Goal: Task Accomplishment & Management: Manage account settings

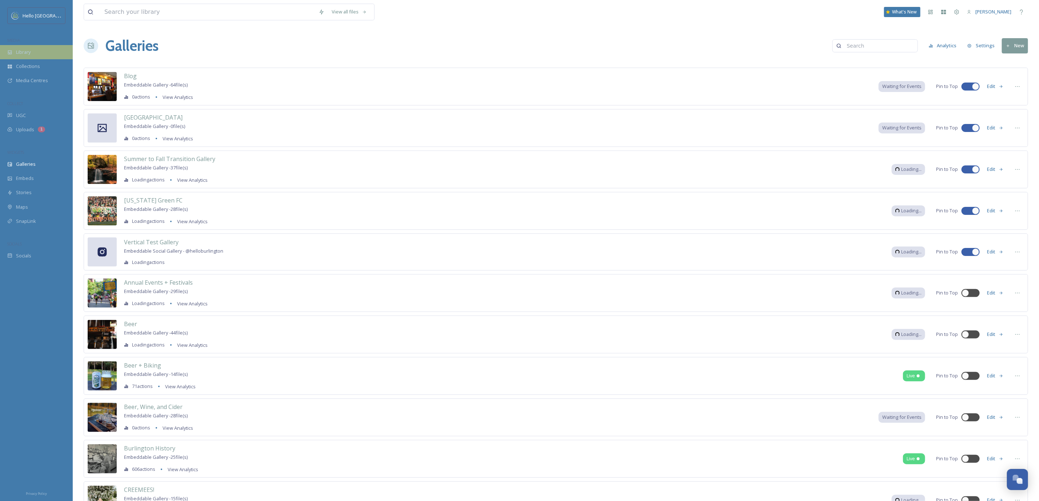
click at [25, 47] on div "Library" at bounding box center [36, 52] width 73 height 14
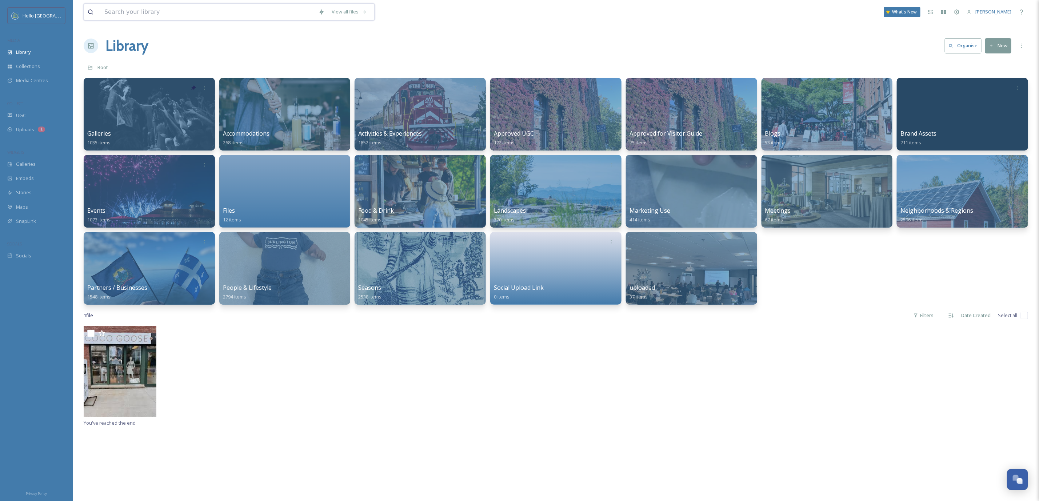
click at [164, 16] on input at bounding box center [208, 12] width 214 height 16
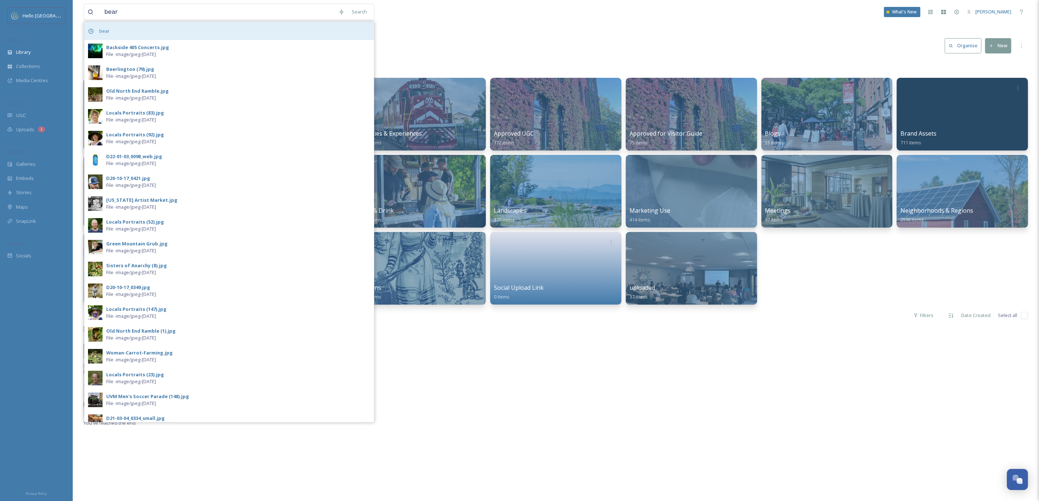
click at [143, 33] on div "bear" at bounding box center [228, 31] width 289 height 18
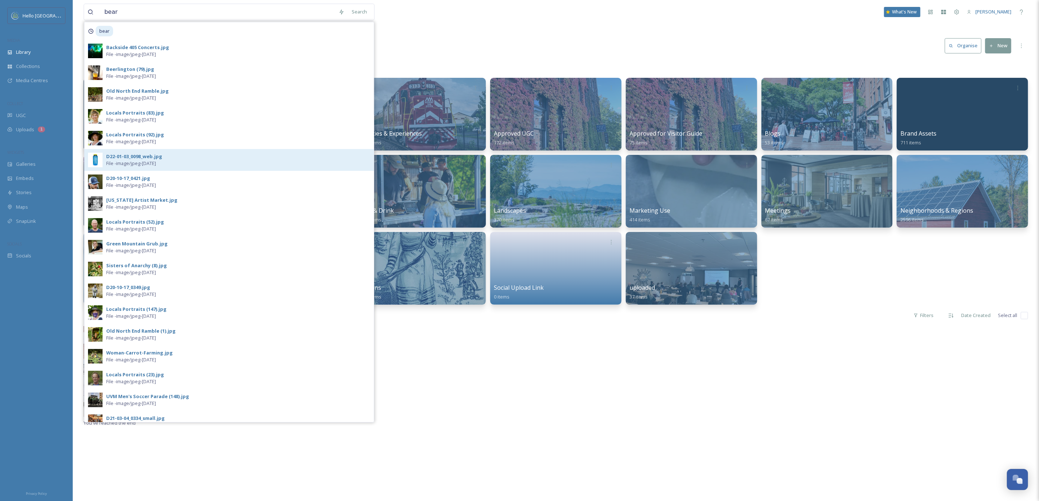
scroll to position [181, 0]
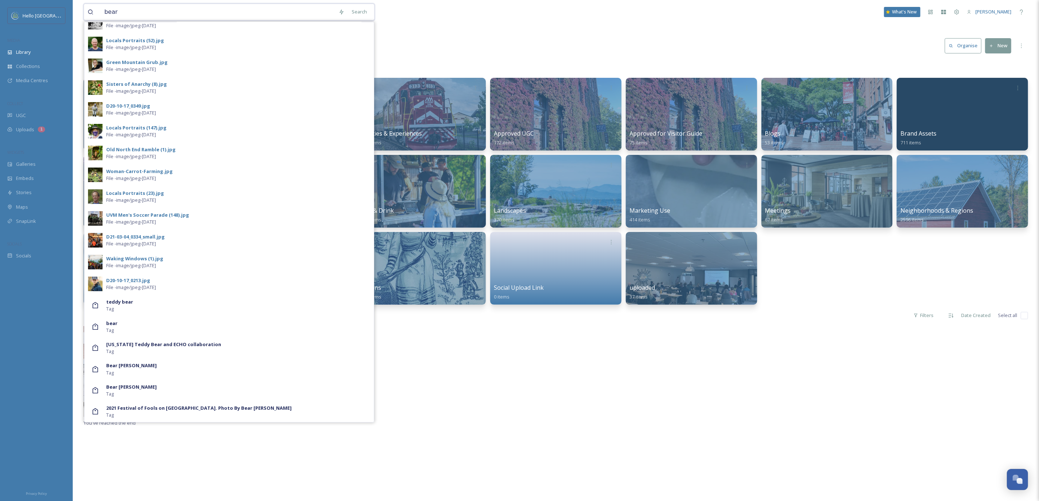
click at [181, 10] on input "bear" at bounding box center [218, 12] width 234 height 16
type input "bear [PERSON_NAME]"
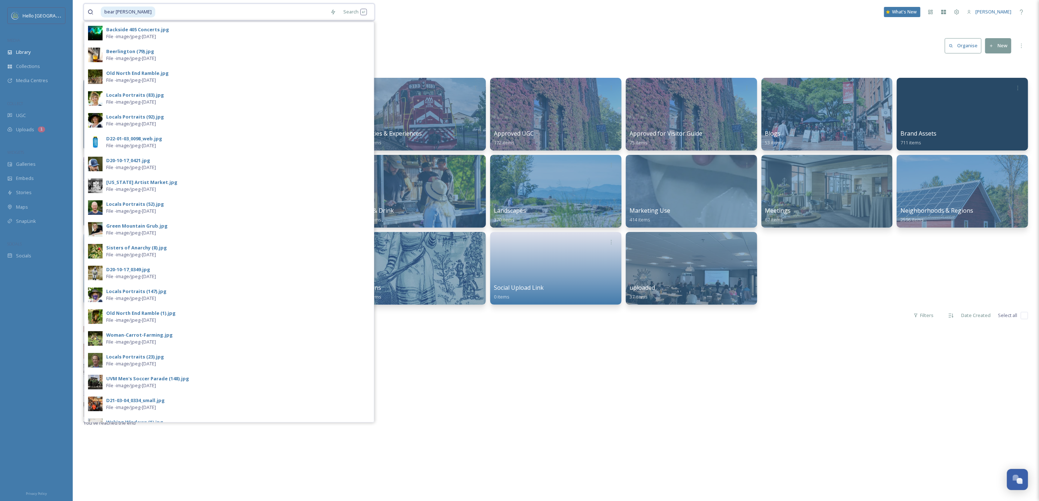
click at [217, 9] on input at bounding box center [241, 12] width 171 height 16
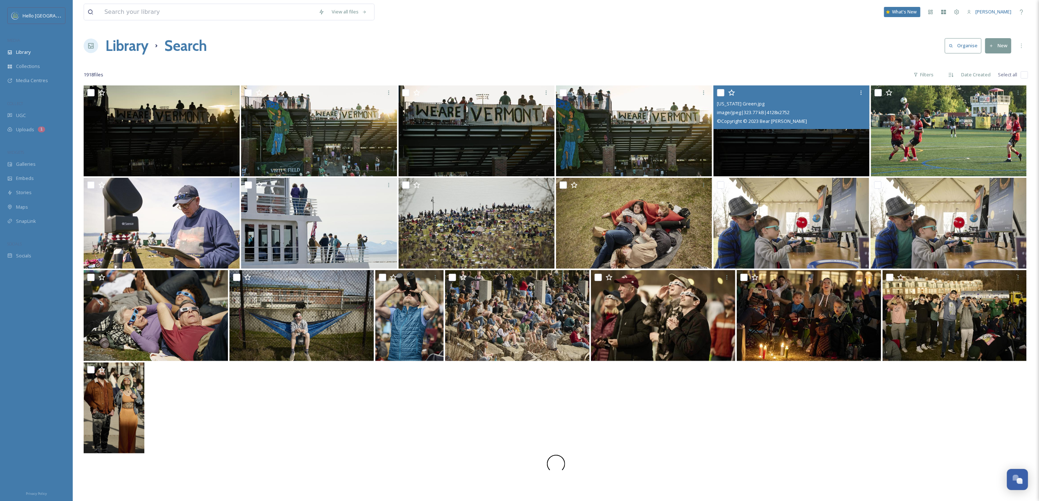
click at [804, 136] on img at bounding box center [792, 130] width 156 height 91
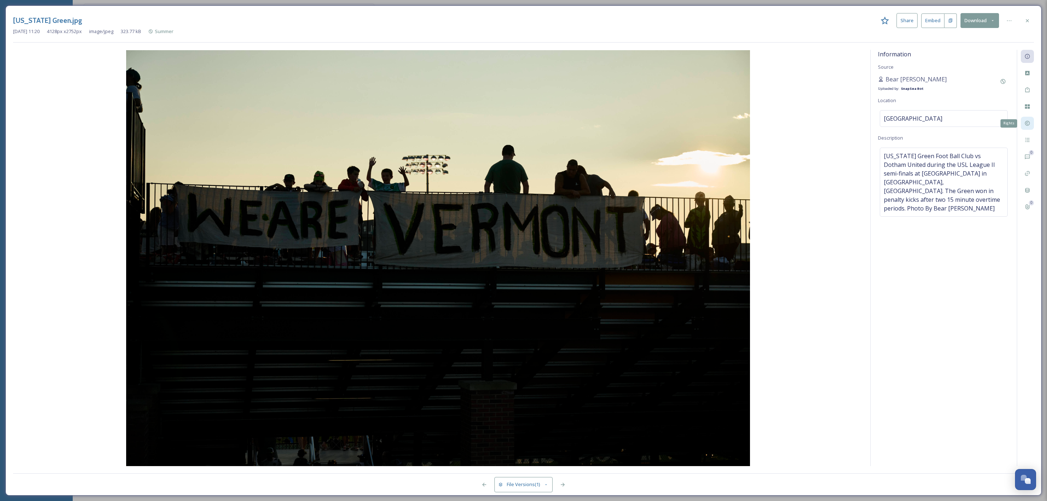
click at [1029, 127] on div "Rights" at bounding box center [1027, 123] width 13 height 13
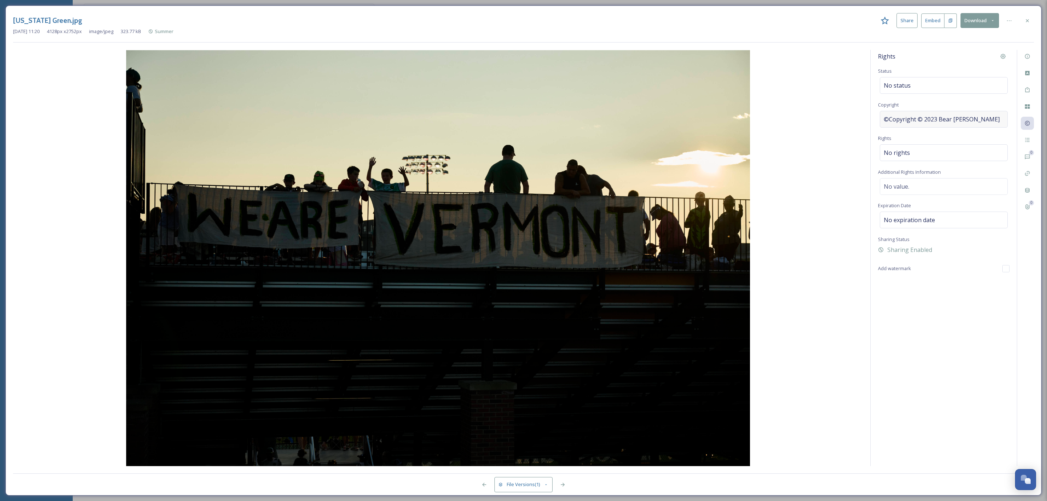
click at [983, 115] on div "©Copyright © 2023 Bear [PERSON_NAME]" at bounding box center [944, 119] width 128 height 17
click at [911, 81] on div "No status" at bounding box center [944, 85] width 128 height 17
click at [947, 76] on div "Rights Status No status Copyright ©Copyright © 2023 Bear [PERSON_NAME] Rights N…" at bounding box center [944, 258] width 146 height 416
click at [955, 181] on div "No value." at bounding box center [944, 186] width 128 height 17
click at [955, 181] on textarea at bounding box center [944, 208] width 132 height 60
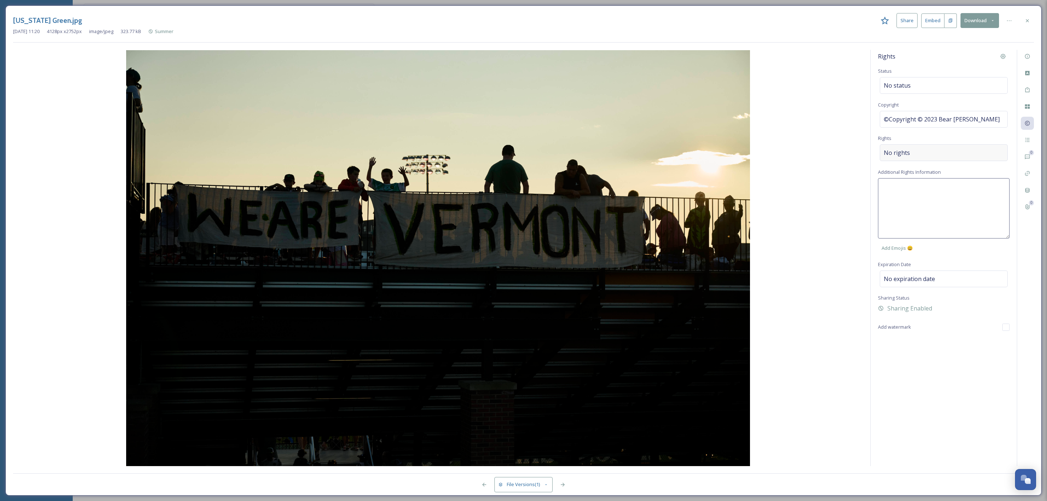
click at [949, 154] on div "No rights" at bounding box center [944, 152] width 128 height 17
click at [949, 154] on input at bounding box center [922, 155] width 80 height 16
click at [1025, 24] on div at bounding box center [1027, 20] width 13 height 13
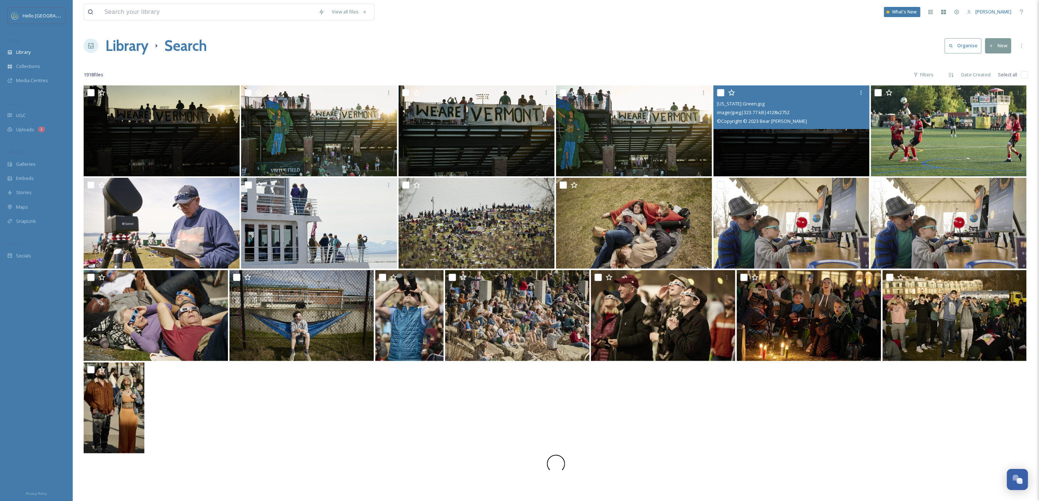
drag, startPoint x: 183, startPoint y: 21, endPoint x: 184, endPoint y: 11, distance: 9.8
click at [184, 11] on div "View all files What's New [PERSON_NAME]" at bounding box center [556, 12] width 944 height 24
click at [184, 11] on input at bounding box center [208, 12] width 214 height 16
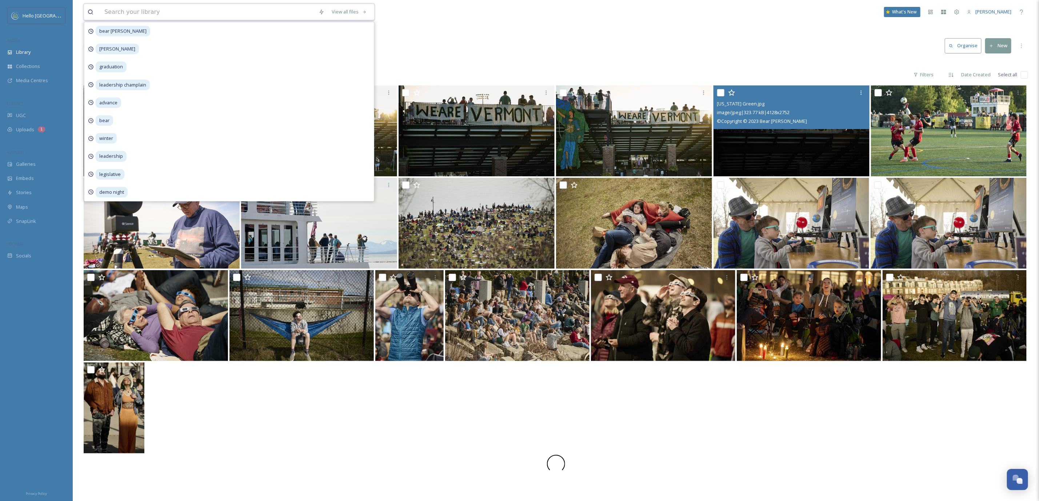
type input "h"
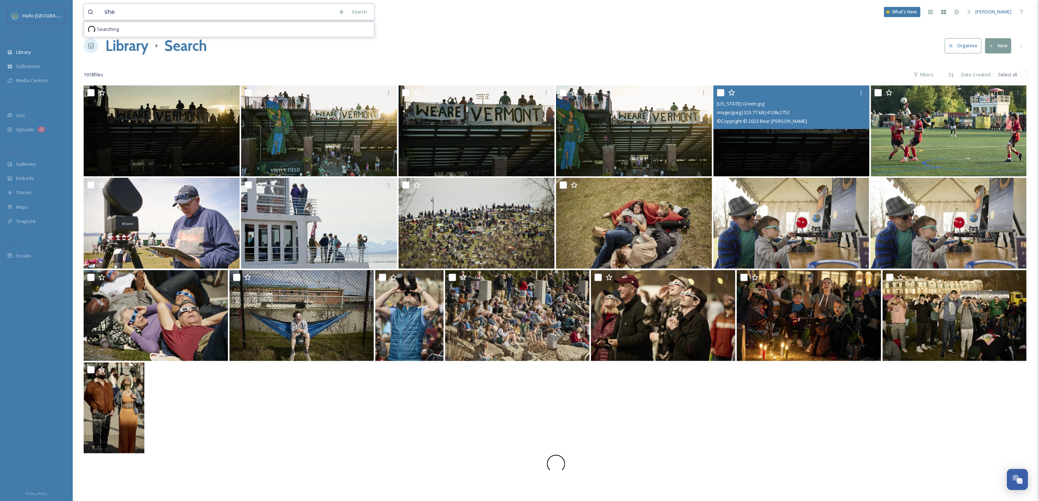
type input "shem"
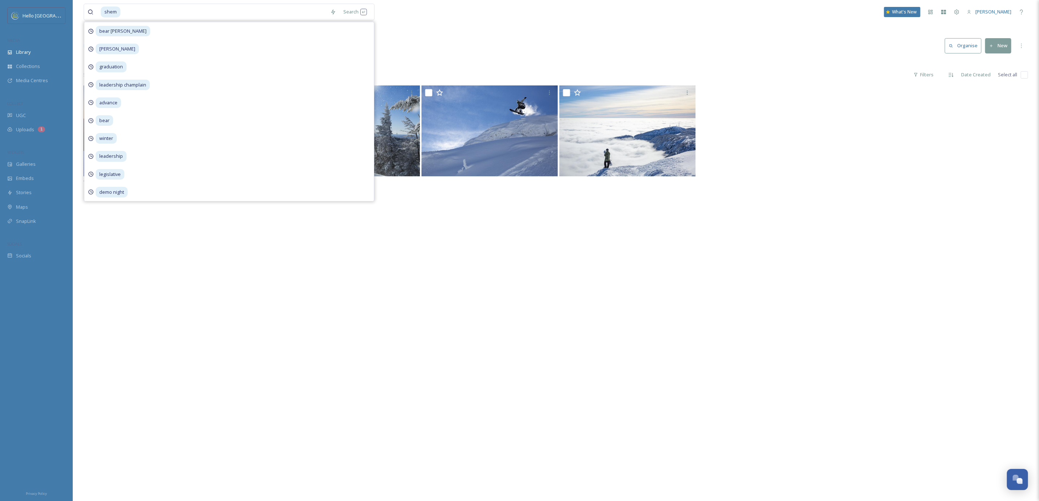
click at [828, 247] on div "You've reached the end" at bounding box center [556, 335] width 944 height 501
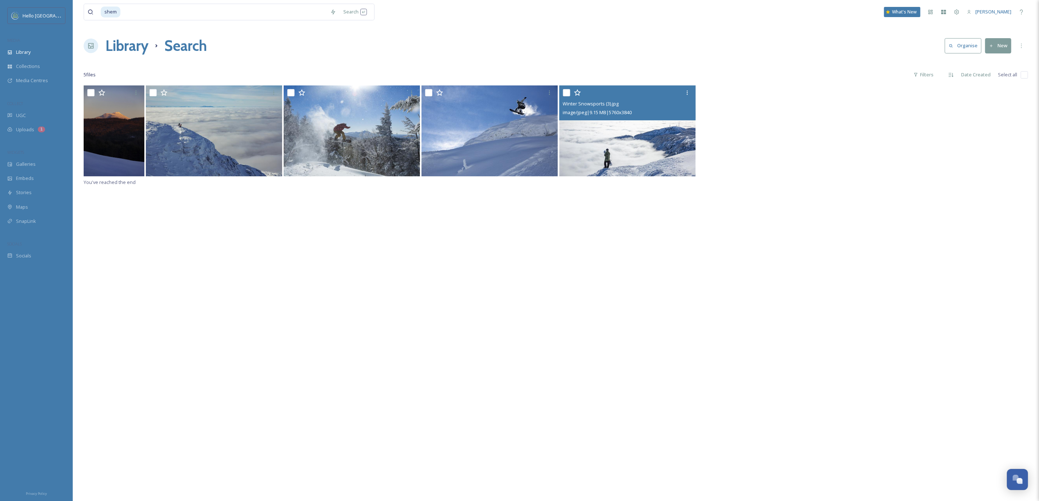
click at [615, 138] on img at bounding box center [627, 130] width 136 height 91
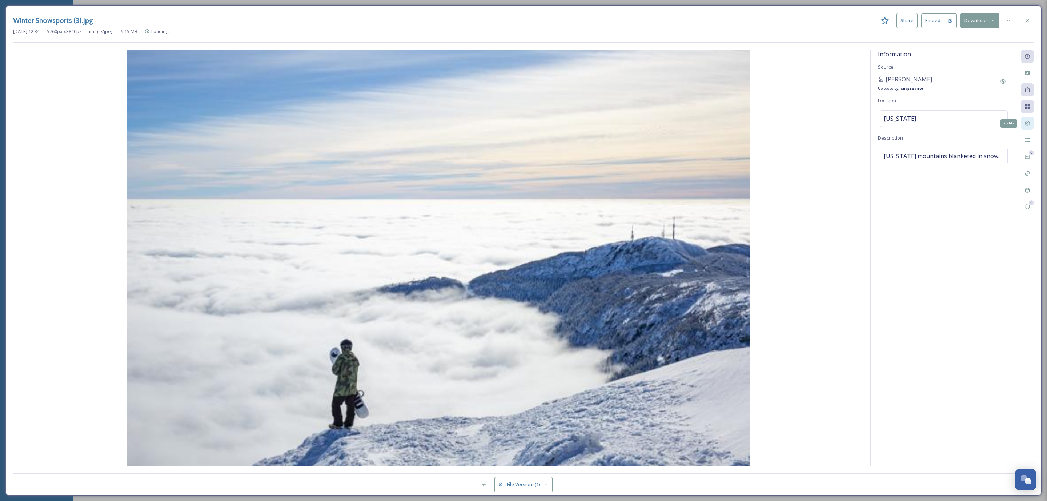
click at [1033, 123] on div "Rights" at bounding box center [1027, 123] width 13 height 13
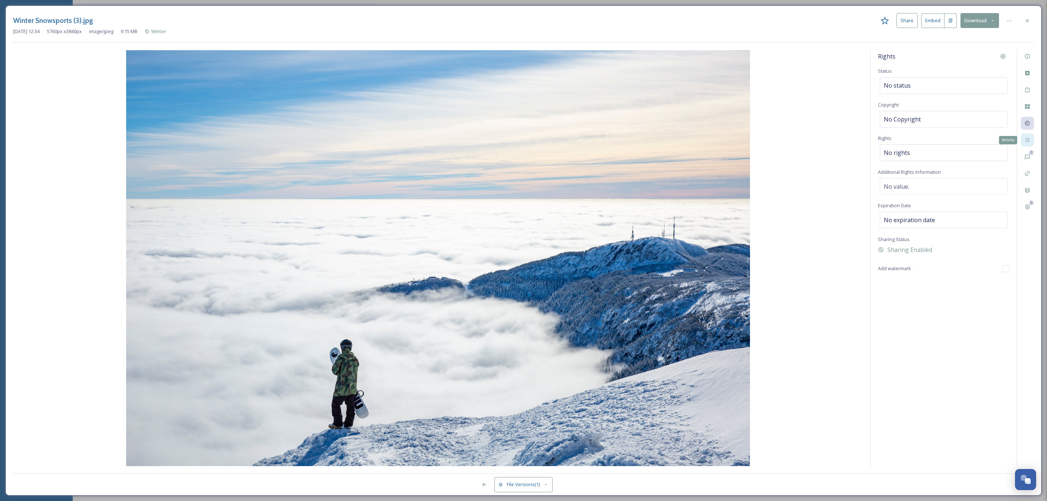
click at [1022, 143] on div "Activity" at bounding box center [1027, 139] width 13 height 13
click at [1026, 155] on icon at bounding box center [1027, 157] width 5 height 5
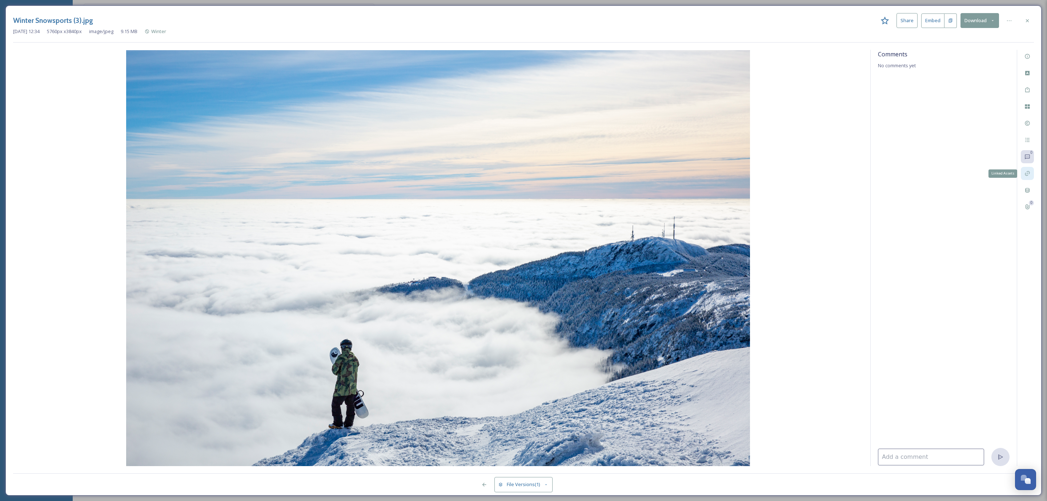
click at [1026, 178] on div "Linked Assets" at bounding box center [1027, 173] width 13 height 13
click at [1028, 197] on div "Metadata" at bounding box center [1027, 190] width 13 height 13
click at [1029, 210] on icon at bounding box center [1028, 207] width 6 height 6
click at [1025, 139] on icon at bounding box center [1028, 140] width 6 height 6
click at [1029, 118] on div at bounding box center [1027, 123] width 13 height 13
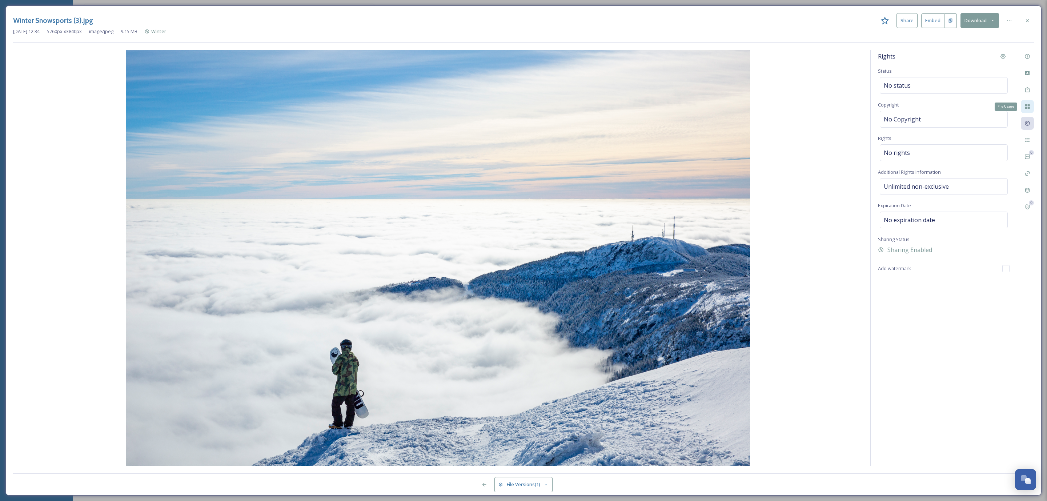
click at [1029, 106] on icon at bounding box center [1027, 106] width 5 height 4
click at [1029, 95] on div "Tags" at bounding box center [1027, 89] width 13 height 13
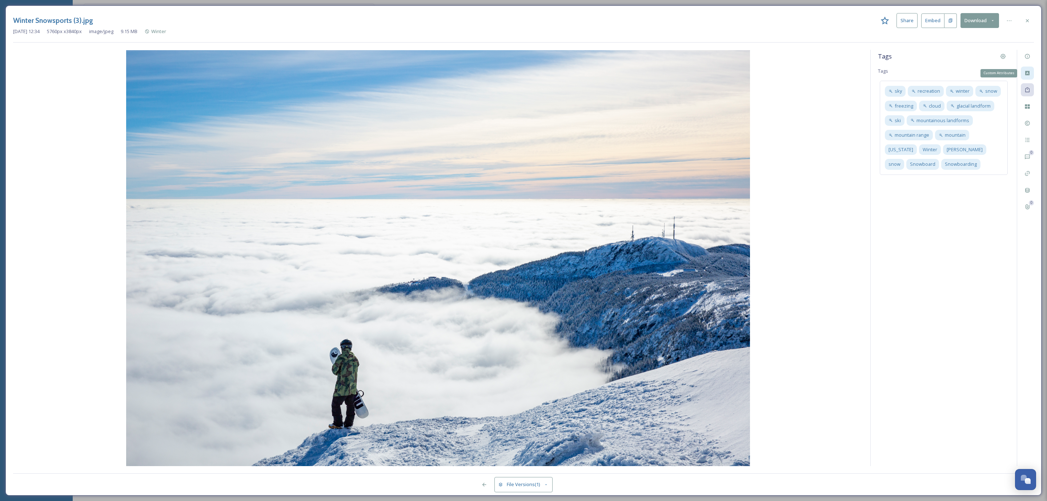
click at [1028, 77] on div "Custom Attributes" at bounding box center [1027, 73] width 13 height 13
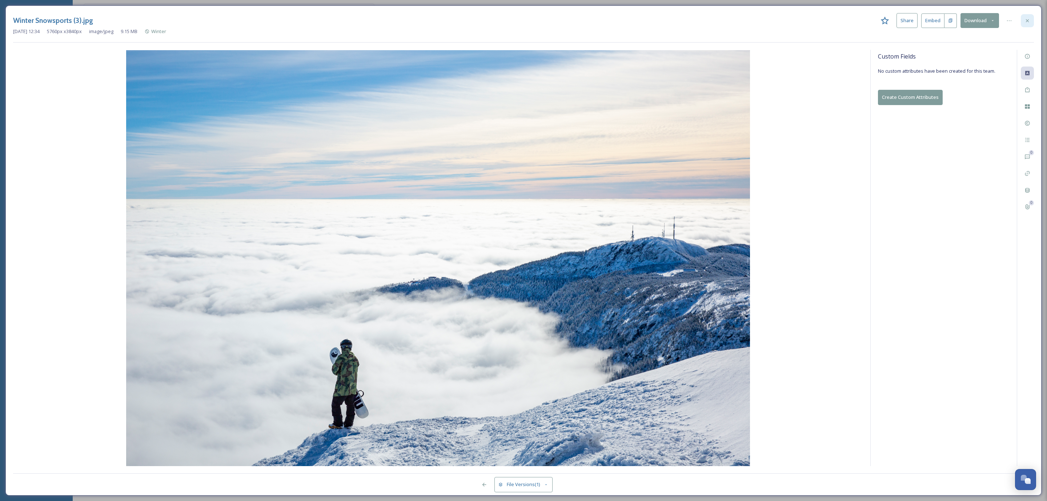
click at [1027, 24] on div at bounding box center [1027, 20] width 13 height 13
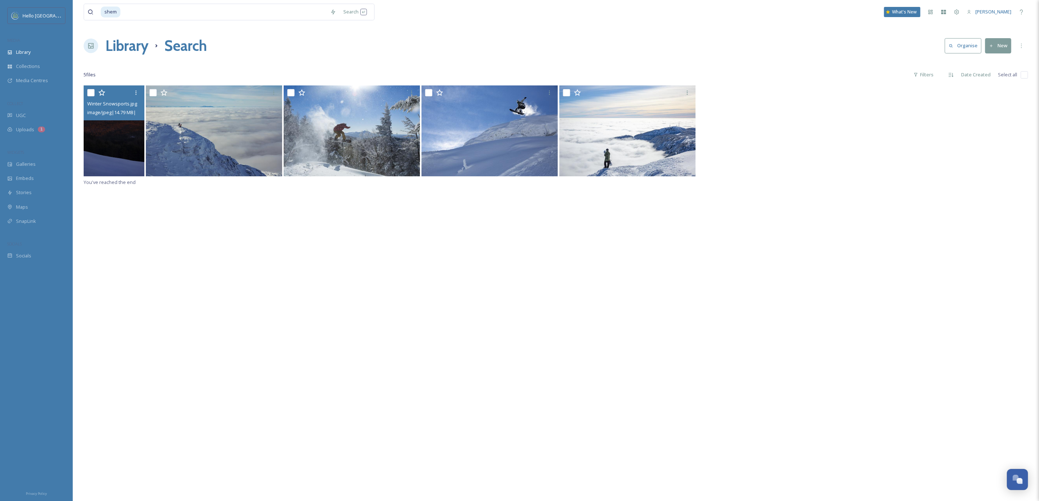
click at [91, 93] on input "checkbox" at bounding box center [90, 92] width 7 height 7
checkbox input "true"
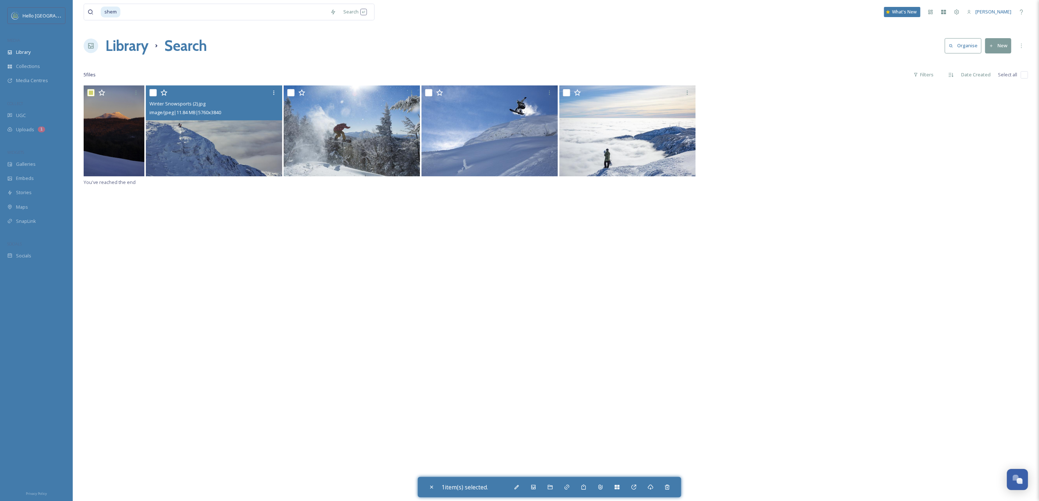
drag, startPoint x: 151, startPoint y: 93, endPoint x: 209, endPoint y: 93, distance: 58.9
click at [149, 94] on input "checkbox" at bounding box center [152, 92] width 7 height 7
checkbox input "true"
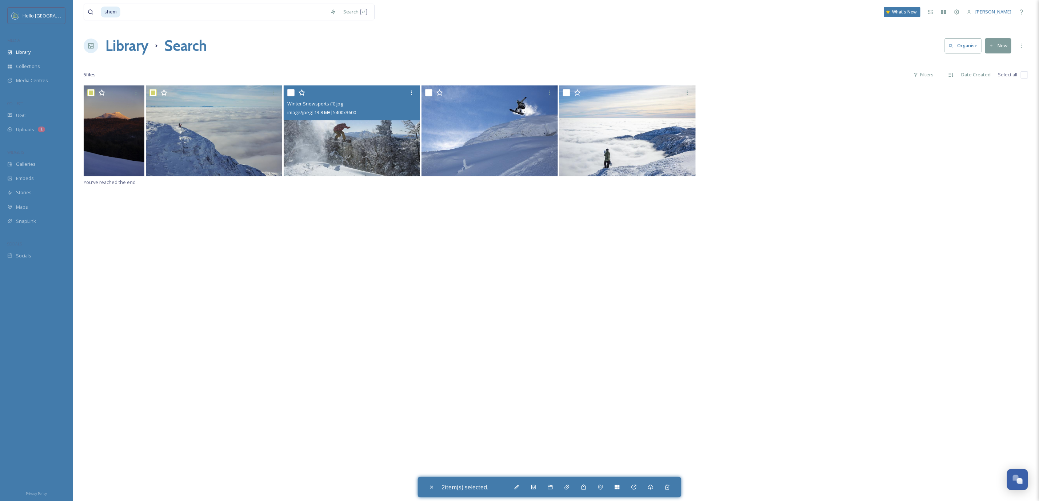
click at [292, 92] on input "checkbox" at bounding box center [290, 92] width 7 height 7
checkbox input "true"
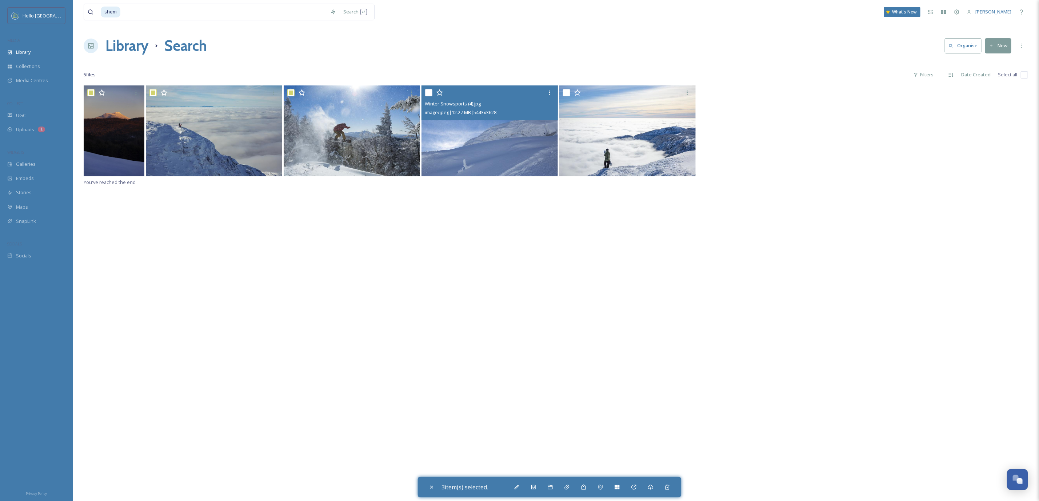
click at [425, 93] on input "checkbox" at bounding box center [428, 92] width 7 height 7
checkbox input "true"
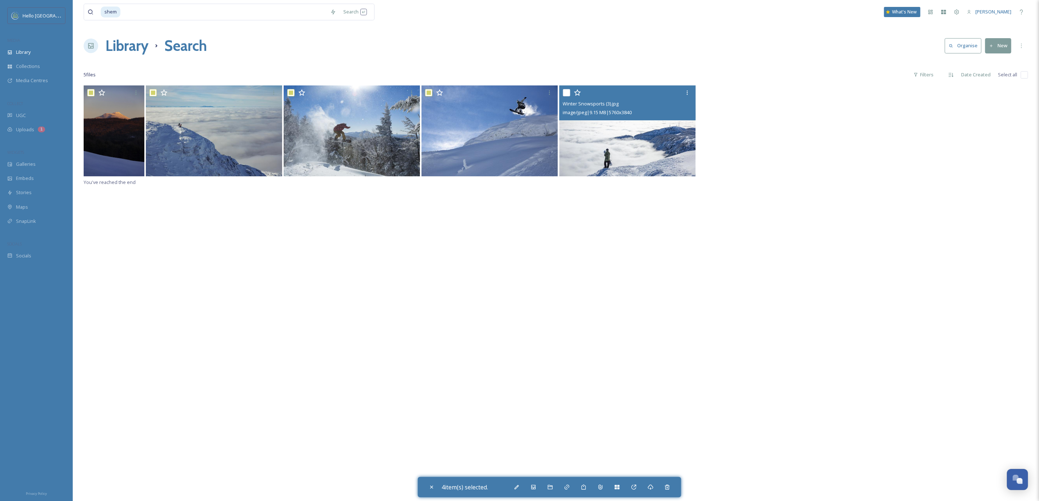
click at [574, 92] on icon at bounding box center [577, 92] width 7 height 7
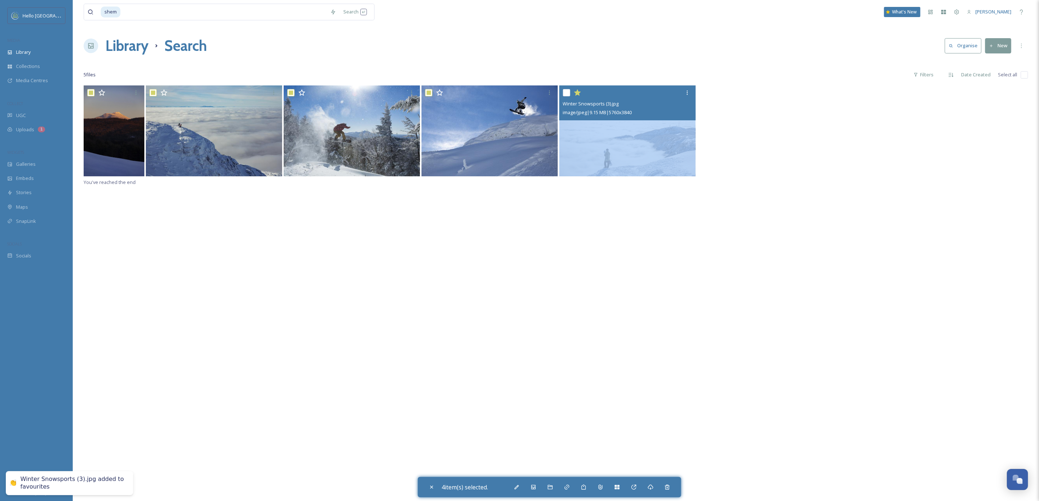
click at [573, 92] on div at bounding box center [628, 92] width 131 height 13
click at [568, 93] on input "checkbox" at bounding box center [566, 92] width 7 height 7
checkbox input "true"
click at [576, 93] on icon at bounding box center [577, 92] width 7 height 7
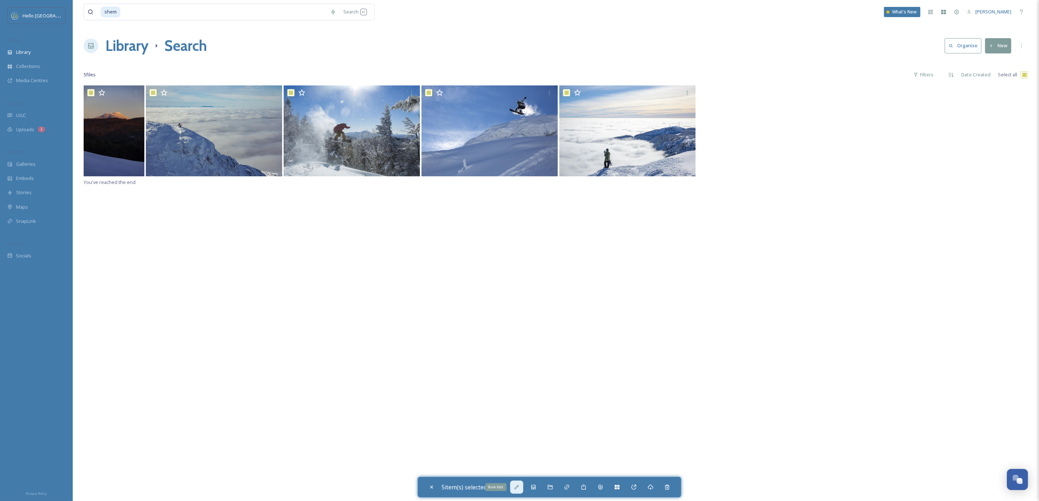
click at [523, 487] on div "Bulk Edit" at bounding box center [516, 487] width 13 height 13
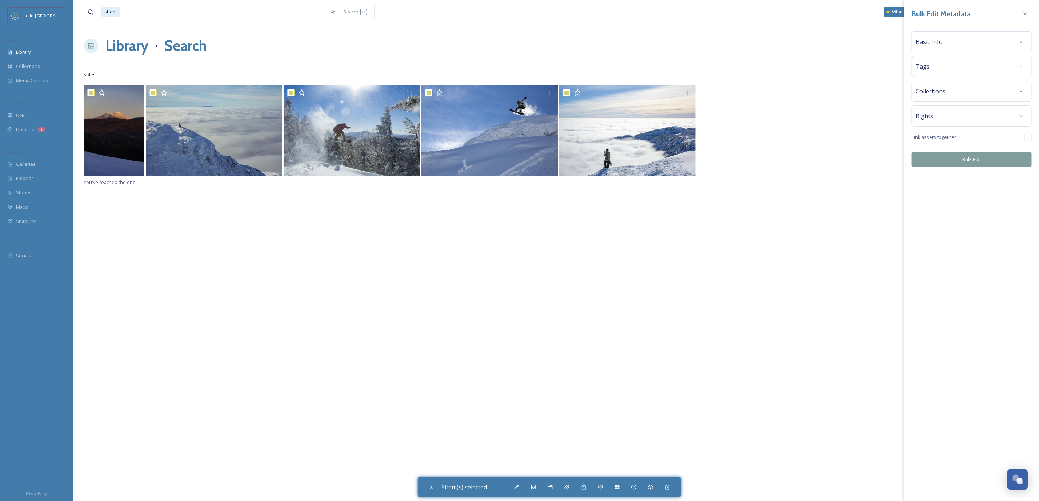
click at [1011, 112] on div "Rights" at bounding box center [972, 115] width 112 height 13
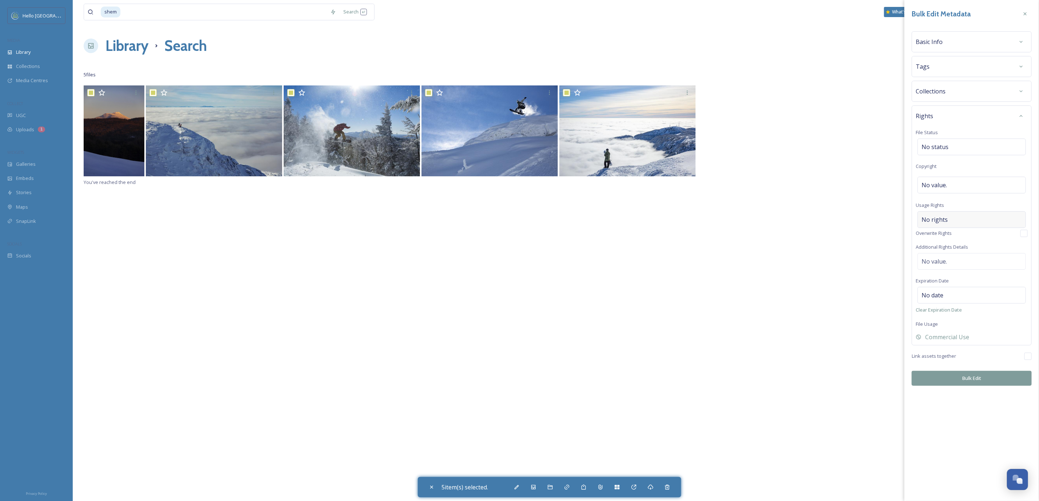
click at [974, 225] on div "No rights" at bounding box center [972, 219] width 108 height 17
click at [974, 225] on input at bounding box center [960, 221] width 80 height 16
click at [961, 273] on div "Rights File Status No status Copyright No value. Usage Rights Overwrite Rights …" at bounding box center [972, 227] width 120 height 244
click at [963, 269] on div "No value." at bounding box center [972, 261] width 108 height 17
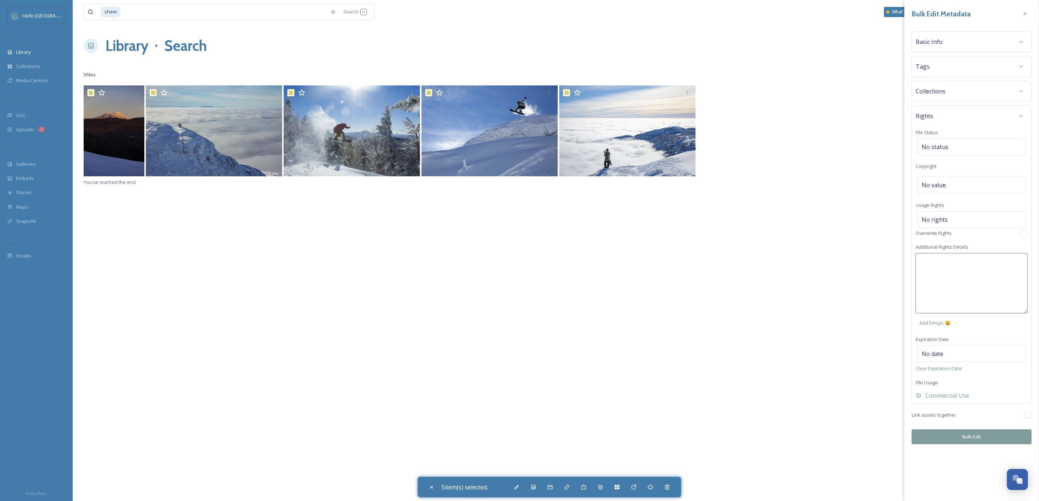
click at [963, 269] on textarea at bounding box center [972, 283] width 112 height 60
paste textarea "Unlimited non-exclusive"
type textarea "Unlimited non-exclusive"
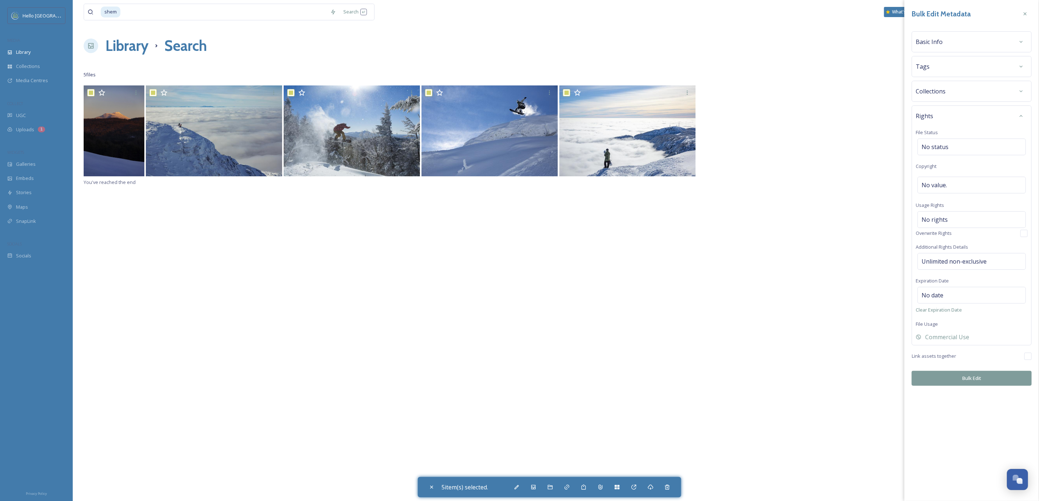
click at [983, 440] on div "Bulk Edit Metadata Basic Info Tags Collections Rights File Status No status Cop…" at bounding box center [971, 250] width 135 height 501
click at [979, 220] on div "No rights" at bounding box center [972, 219] width 108 height 17
click at [979, 220] on input at bounding box center [960, 221] width 80 height 16
paste input "Unlimited non-exclusive"
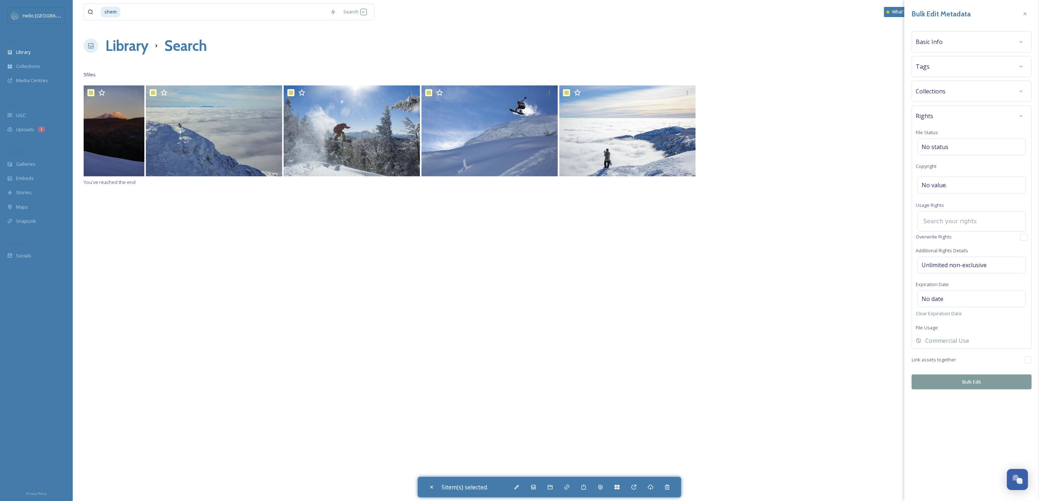
type input "Unlimited non-exclusive"
click at [994, 387] on button "Bulk Edit" at bounding box center [972, 382] width 120 height 15
checkbox input "false"
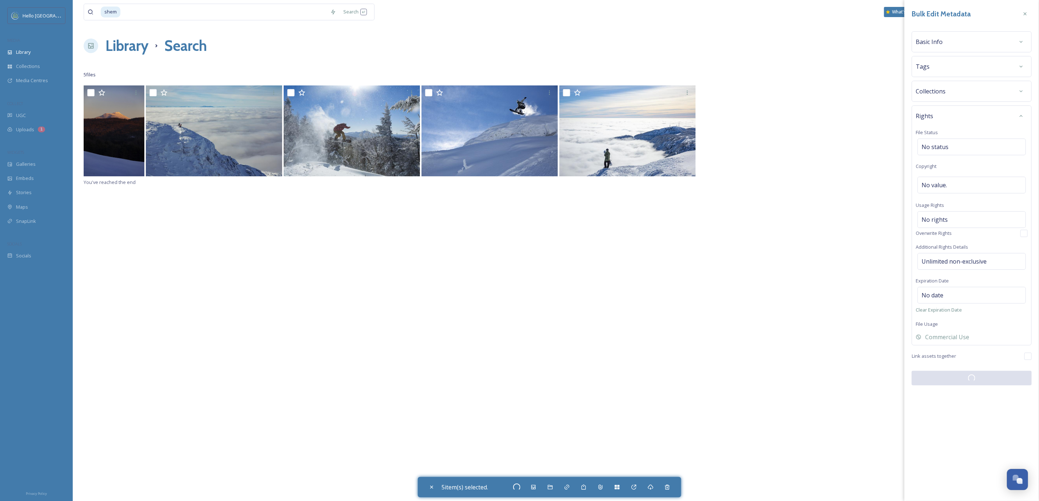
checkbox input "false"
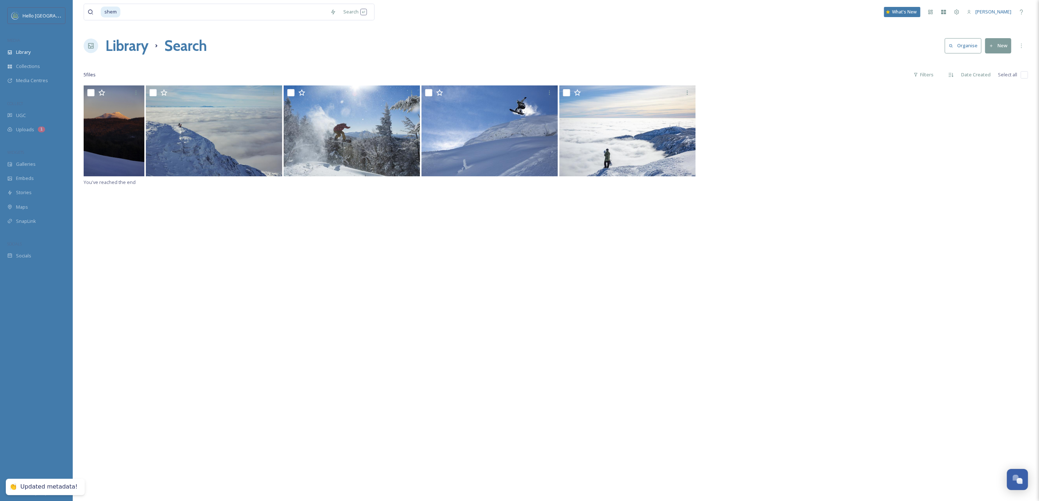
click at [661, 399] on div "You've reached the end" at bounding box center [556, 335] width 944 height 501
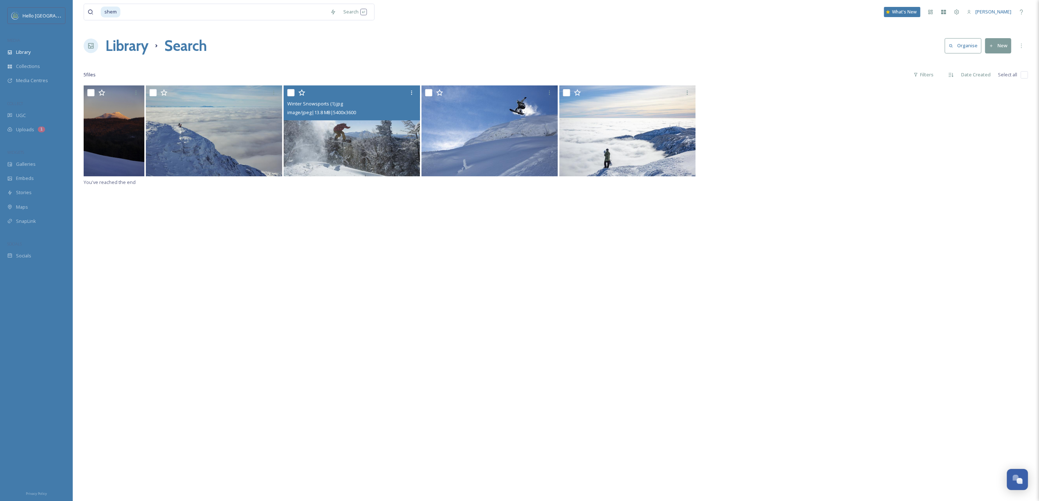
click at [361, 135] on img at bounding box center [352, 130] width 136 height 91
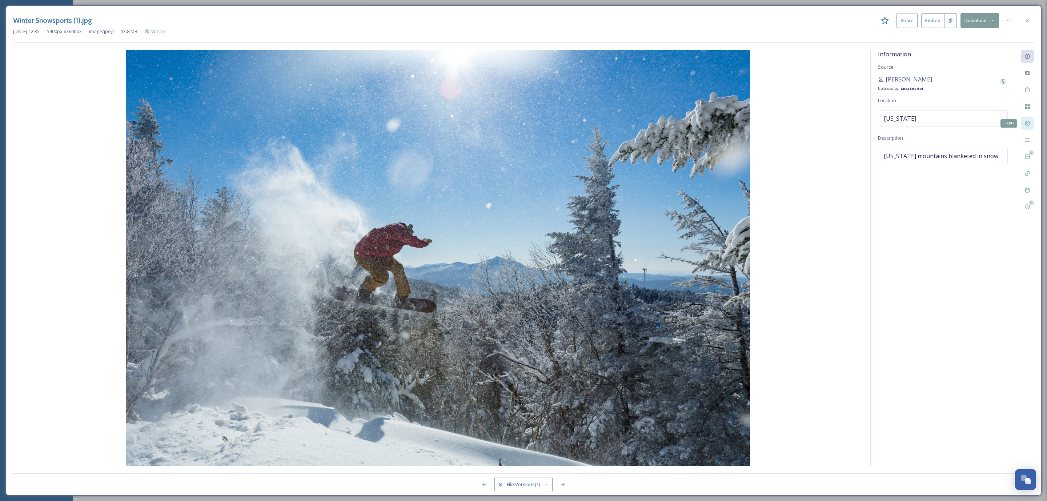
click at [1032, 124] on div "Rights" at bounding box center [1027, 123] width 13 height 13
click at [1026, 20] on icon at bounding box center [1028, 21] width 6 height 6
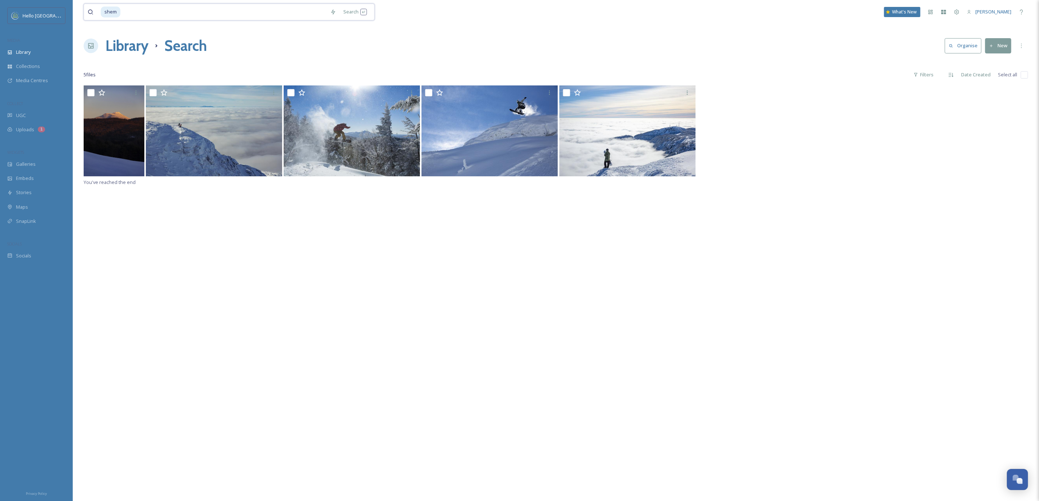
click at [129, 13] on input at bounding box center [223, 12] width 205 height 16
type input "s"
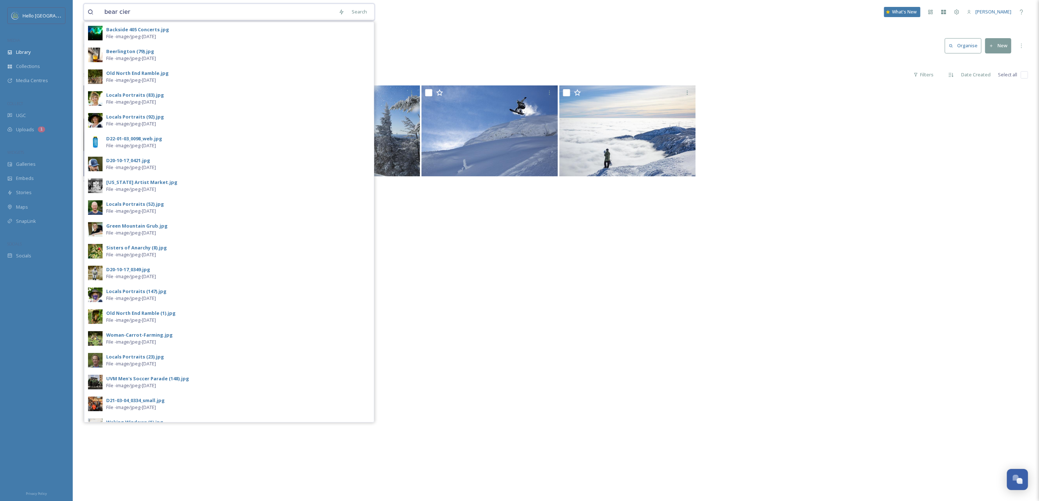
type input "bear [PERSON_NAME]"
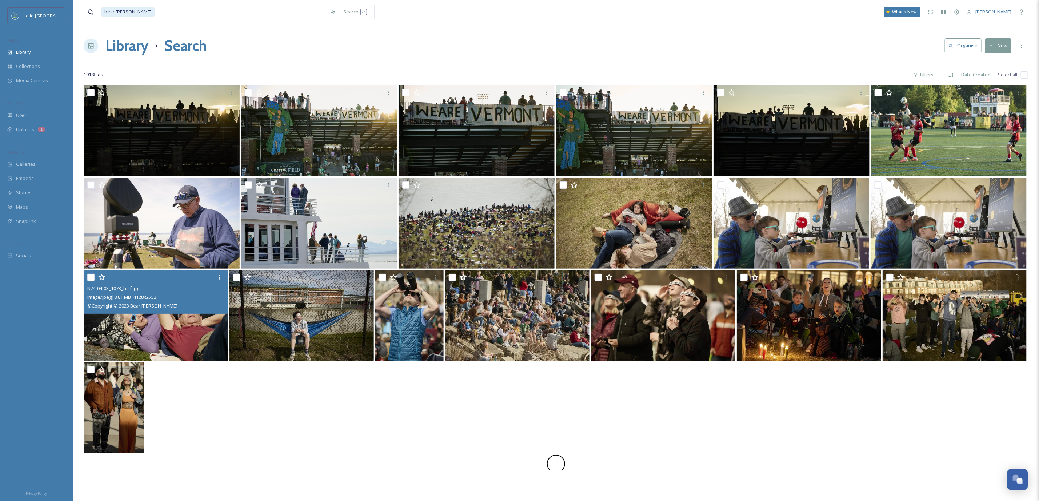
click at [199, 344] on img at bounding box center [156, 315] width 144 height 91
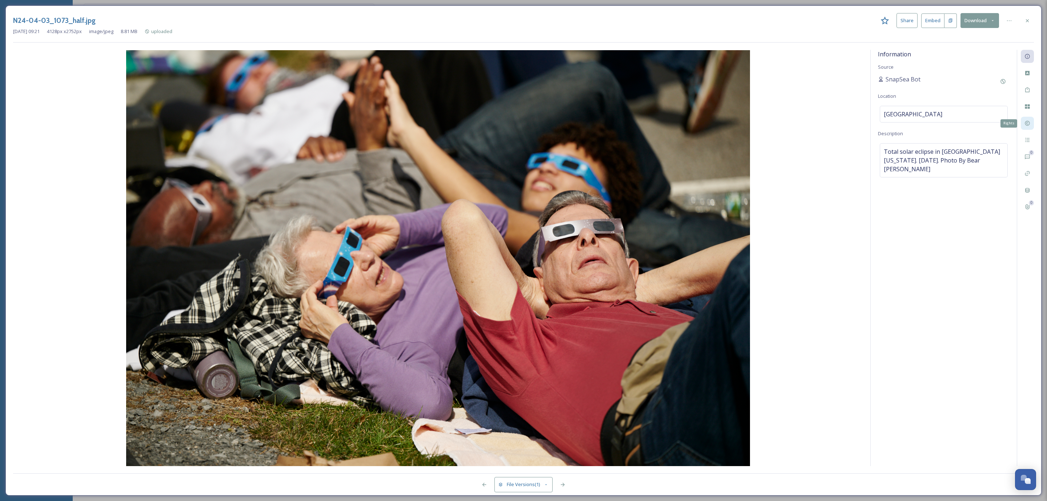
click at [1030, 120] on div "Rights" at bounding box center [1027, 123] width 13 height 13
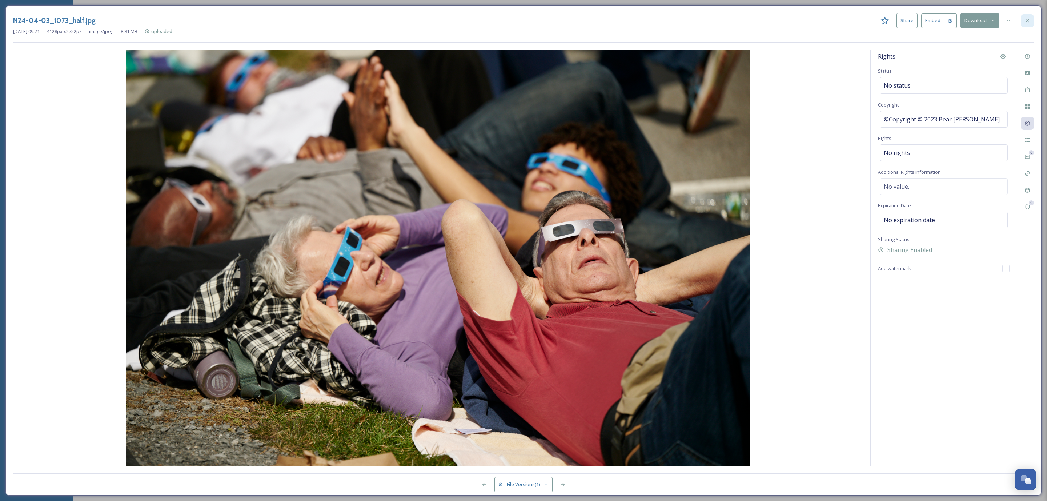
click at [1028, 23] on icon at bounding box center [1028, 21] width 6 height 6
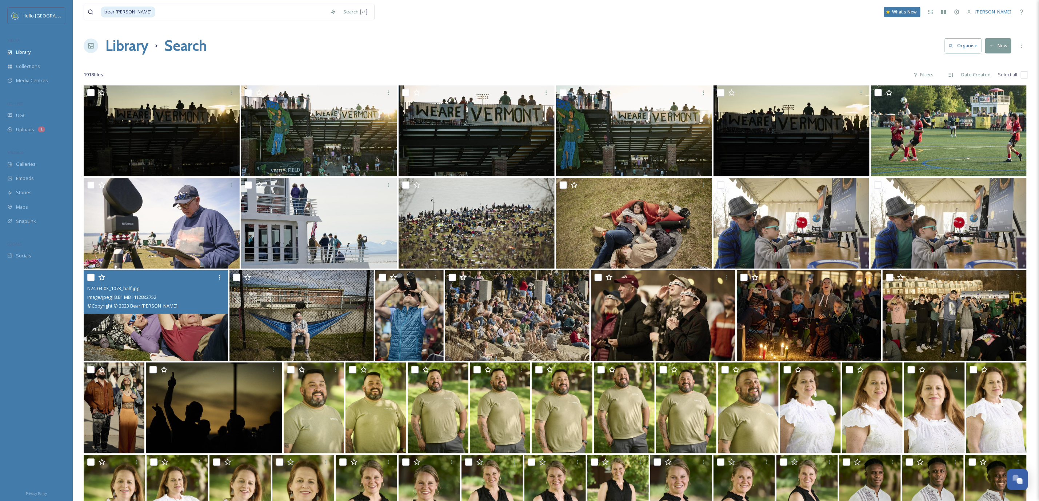
click at [1028, 77] on input "checkbox" at bounding box center [1024, 74] width 7 height 7
click at [1024, 76] on input "checkbox" at bounding box center [1024, 74] width 7 height 7
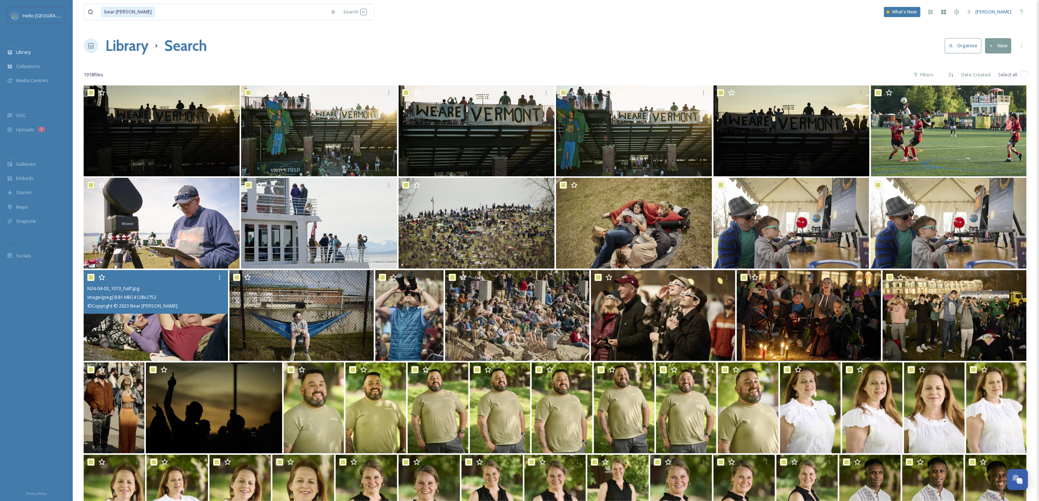
checkbox input "true"
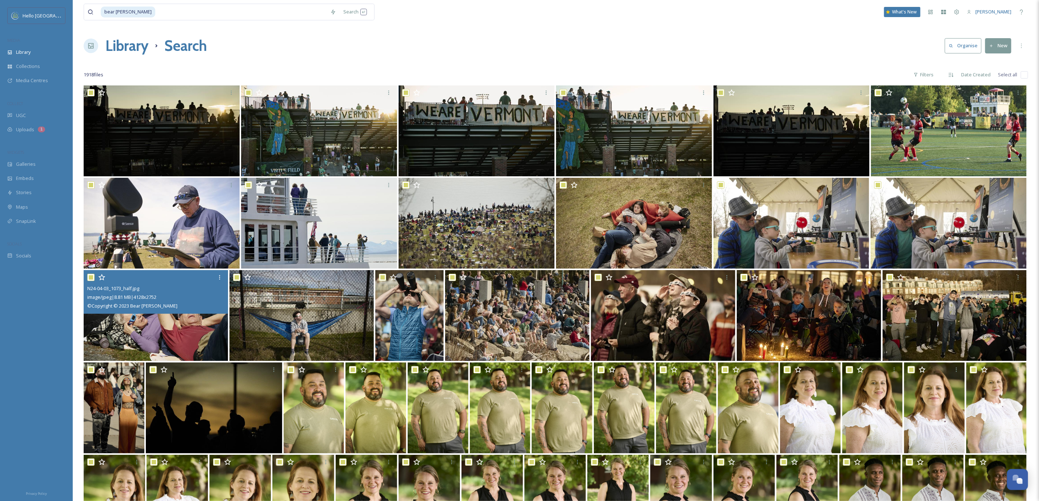
checkbox input "true"
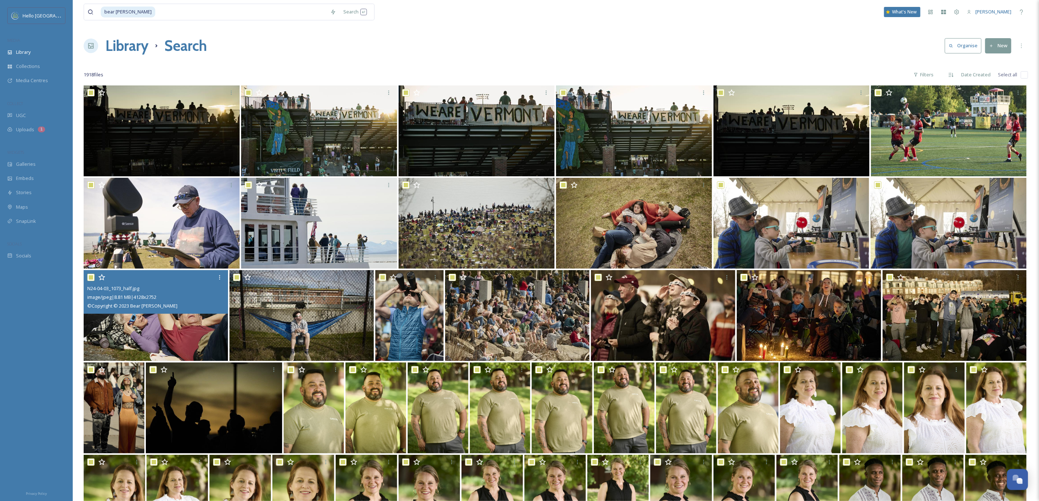
checkbox input "true"
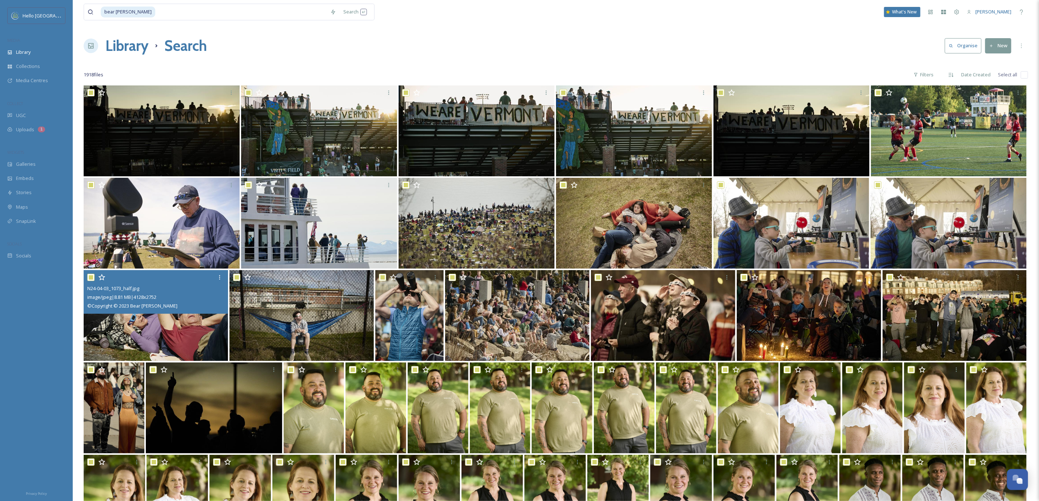
checkbox input "true"
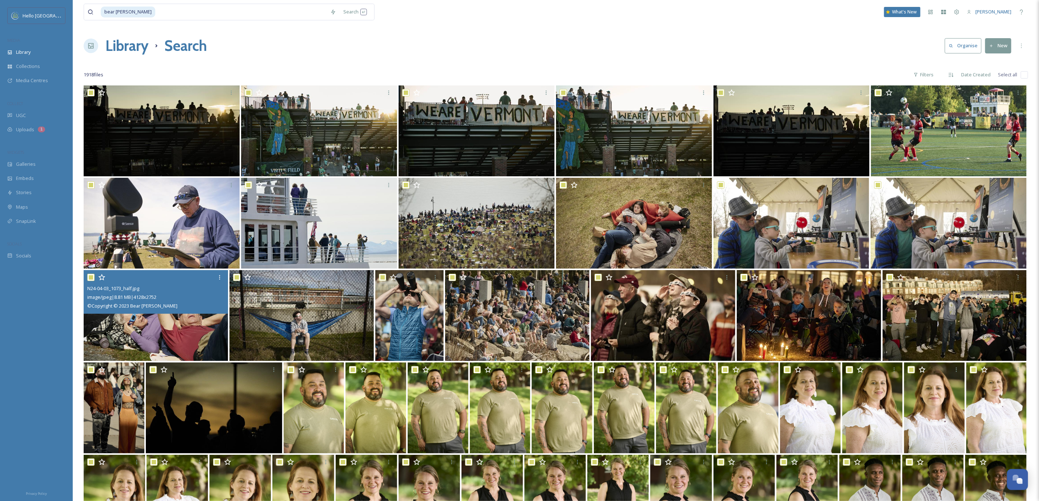
checkbox input "true"
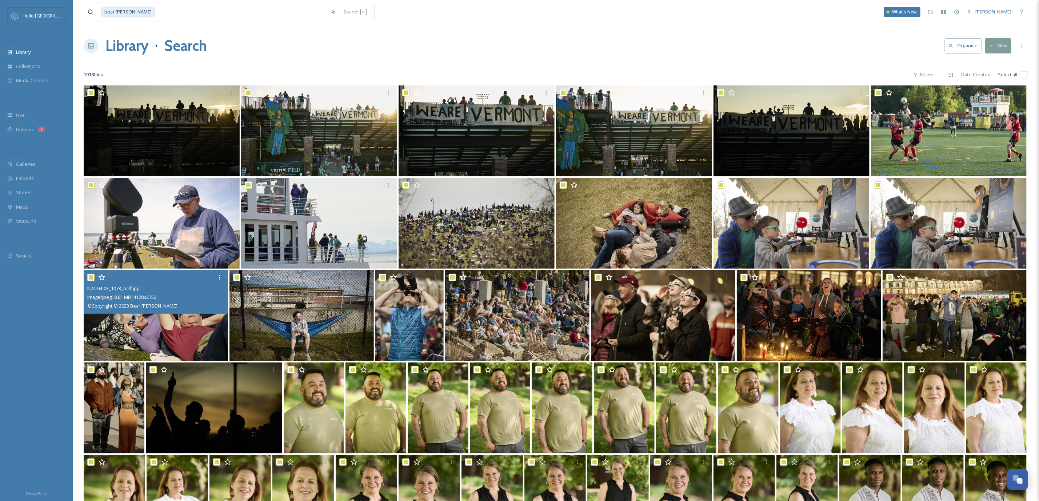
checkbox input "true"
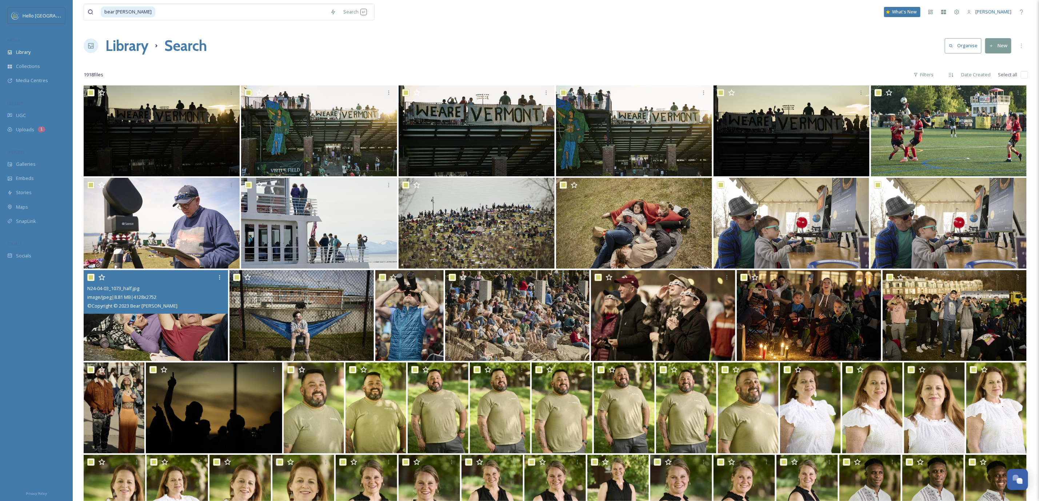
checkbox input "true"
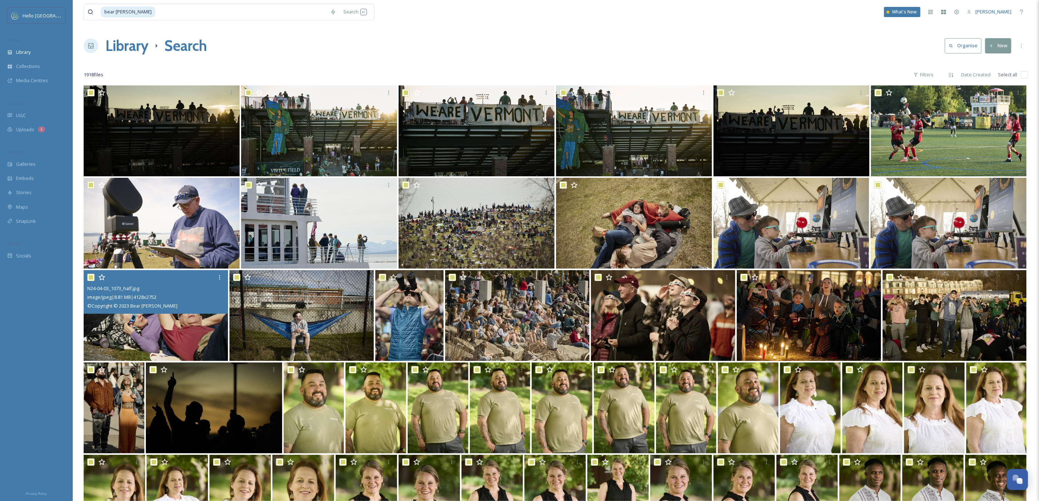
checkbox input "true"
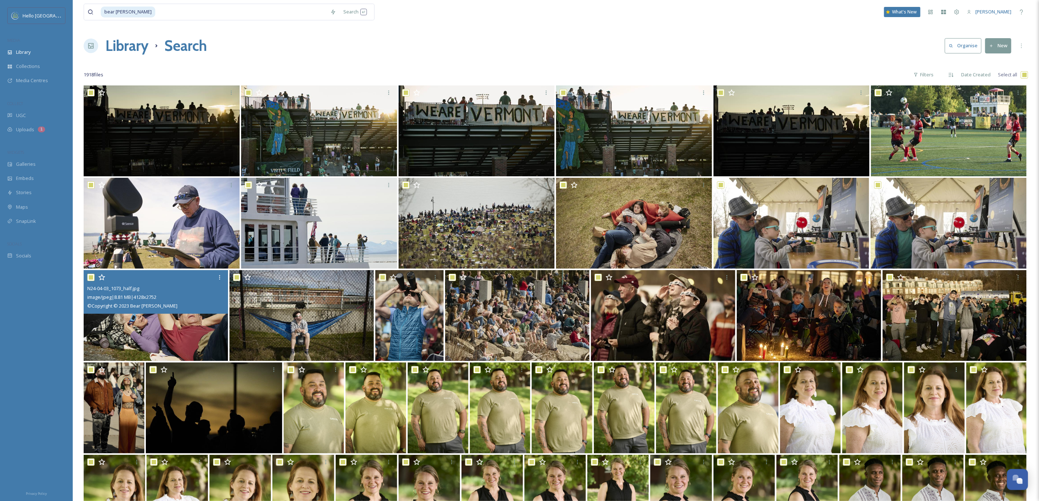
checkbox input "true"
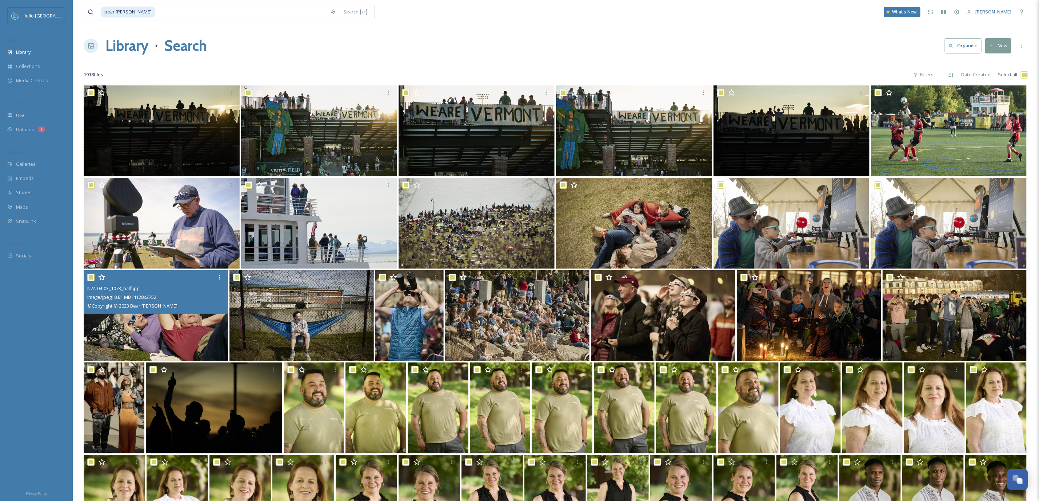
checkbox input "true"
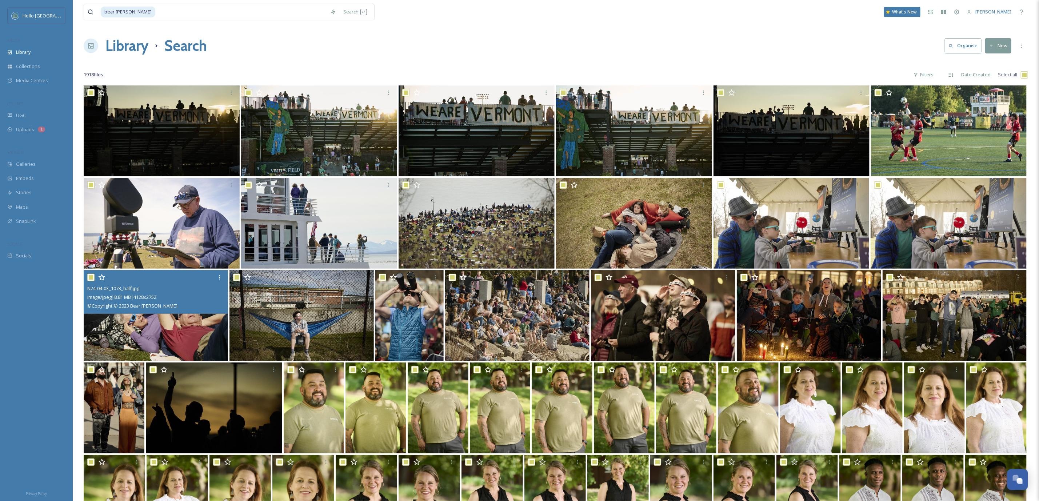
checkbox input "true"
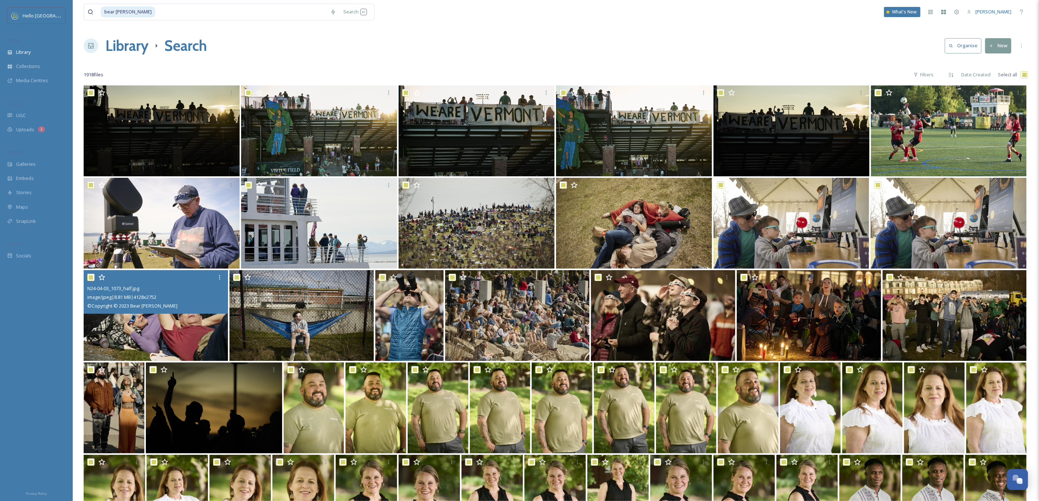
checkbox input "true"
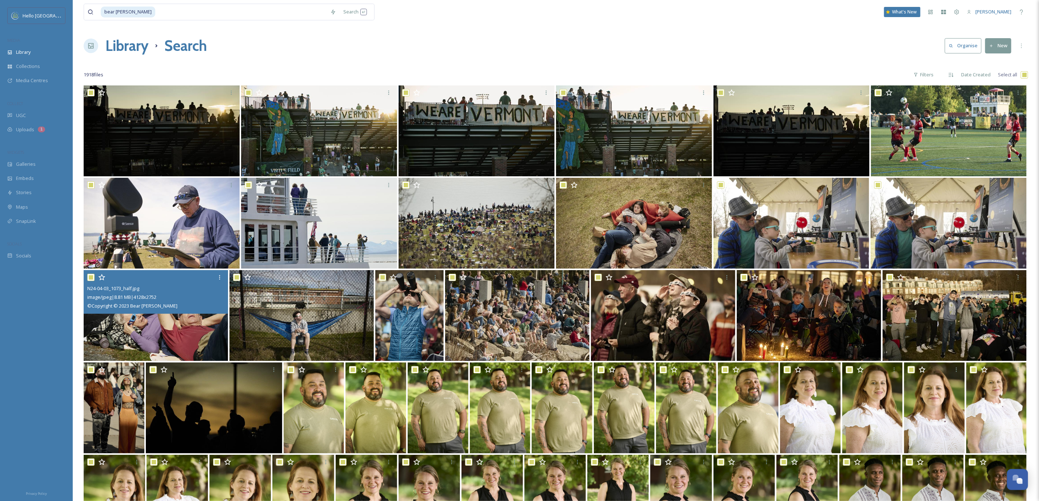
checkbox input "true"
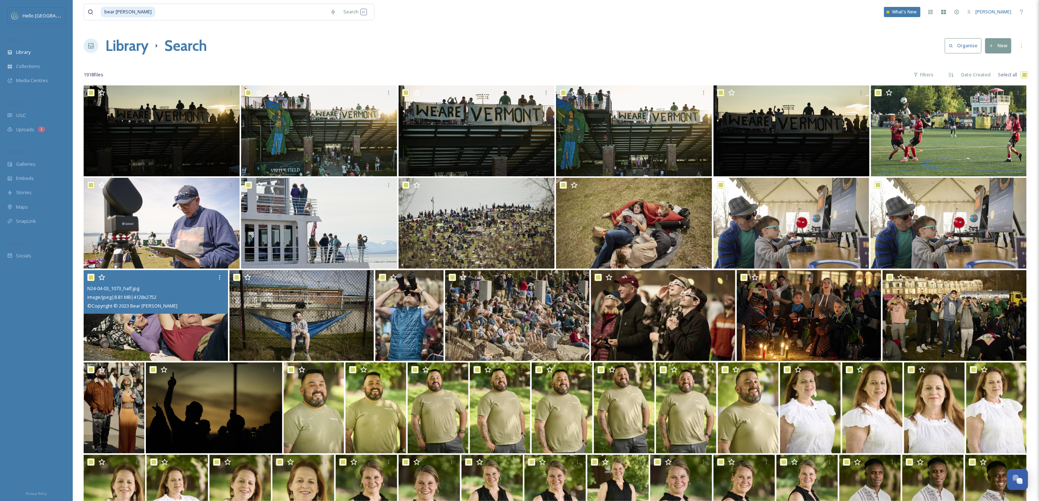
checkbox input "true"
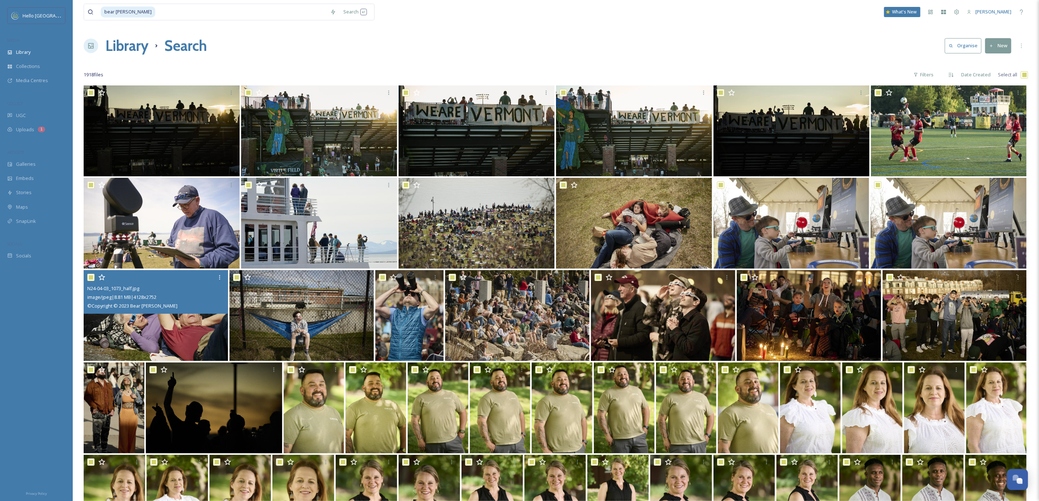
checkbox input "true"
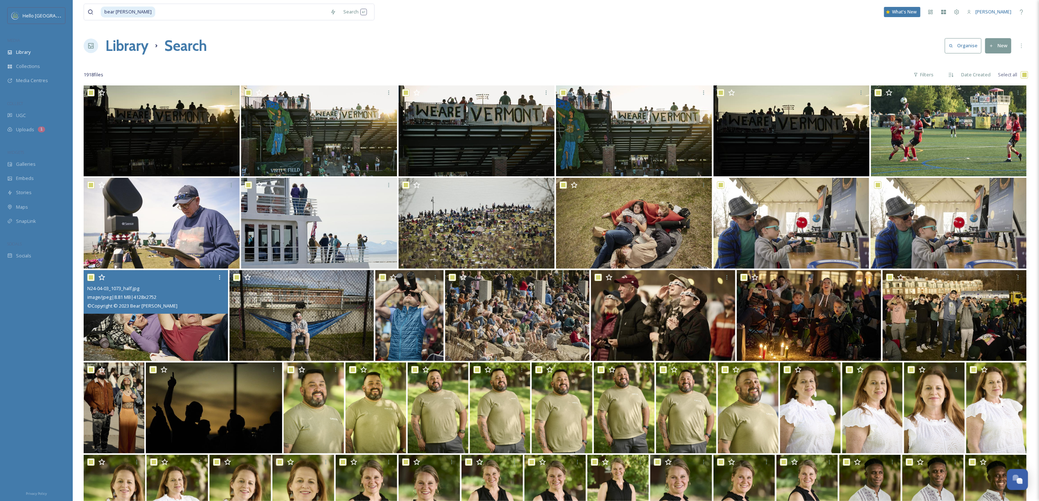
checkbox input "true"
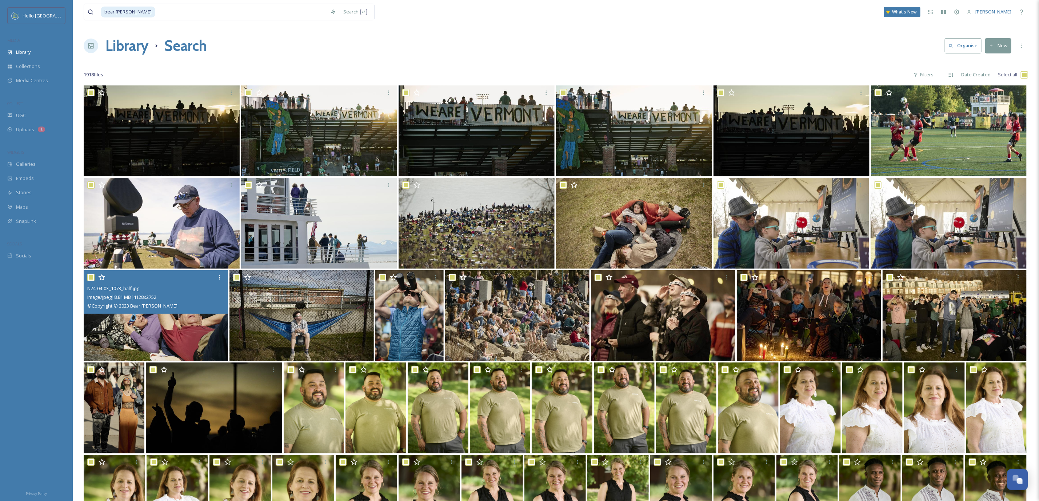
checkbox input "true"
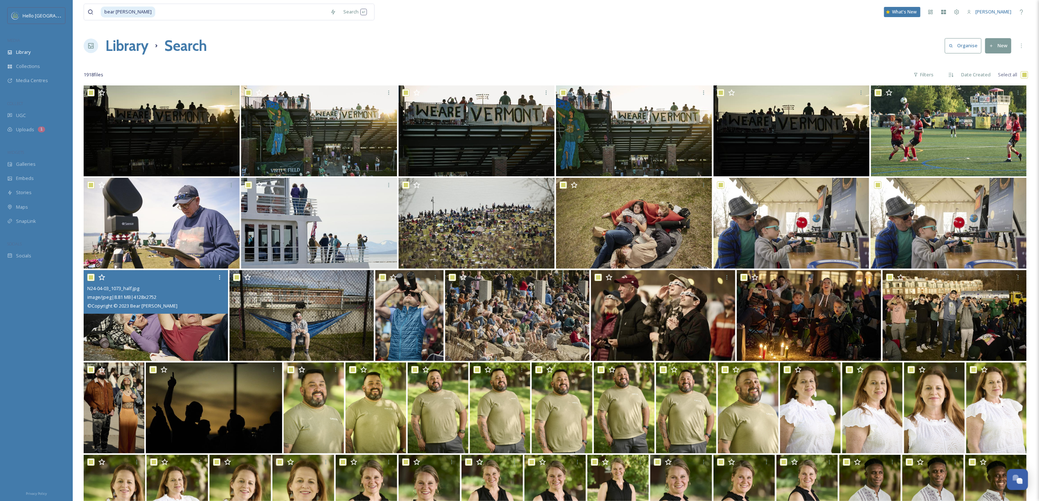
checkbox input "true"
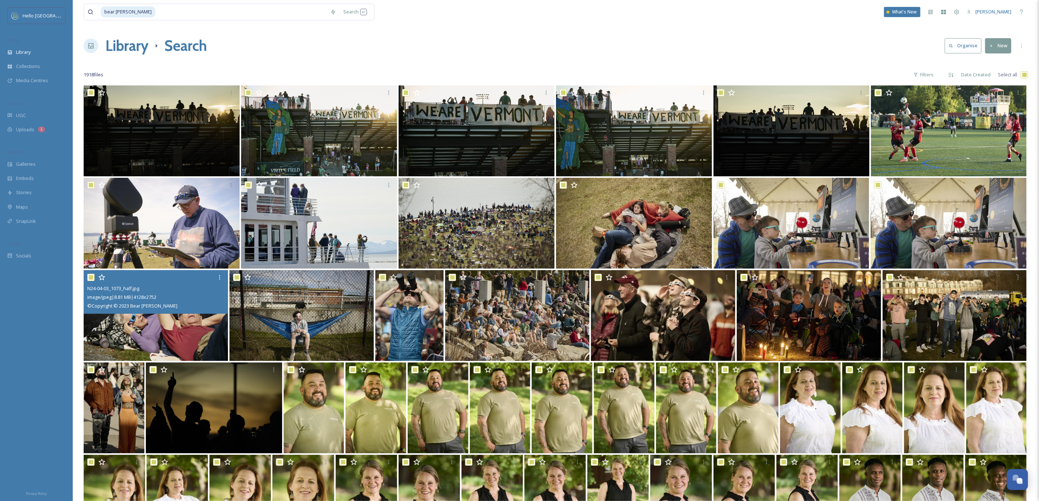
checkbox input "true"
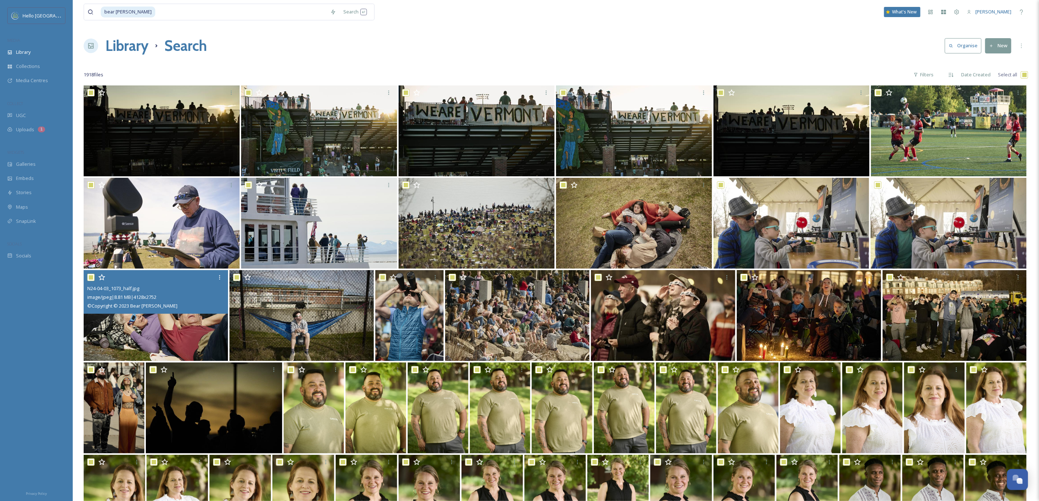
checkbox input "true"
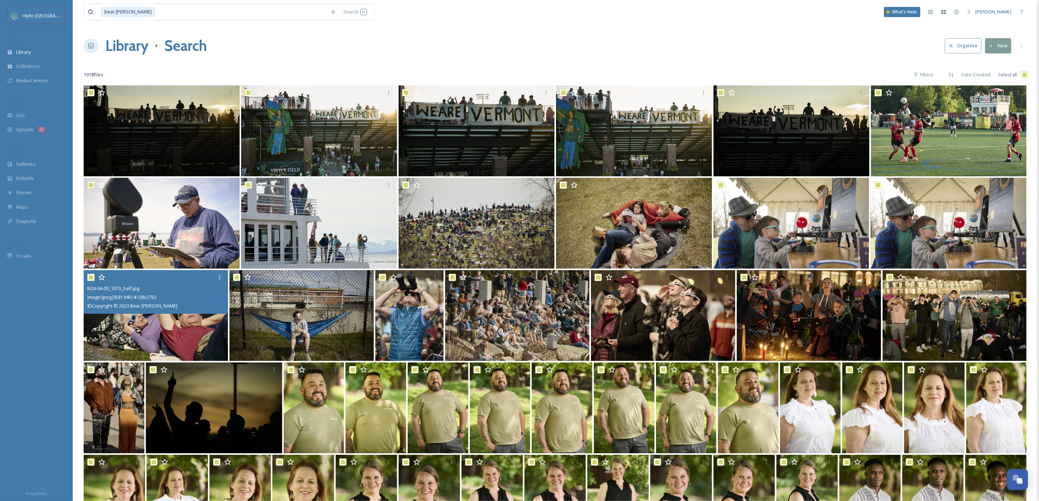
checkbox input "true"
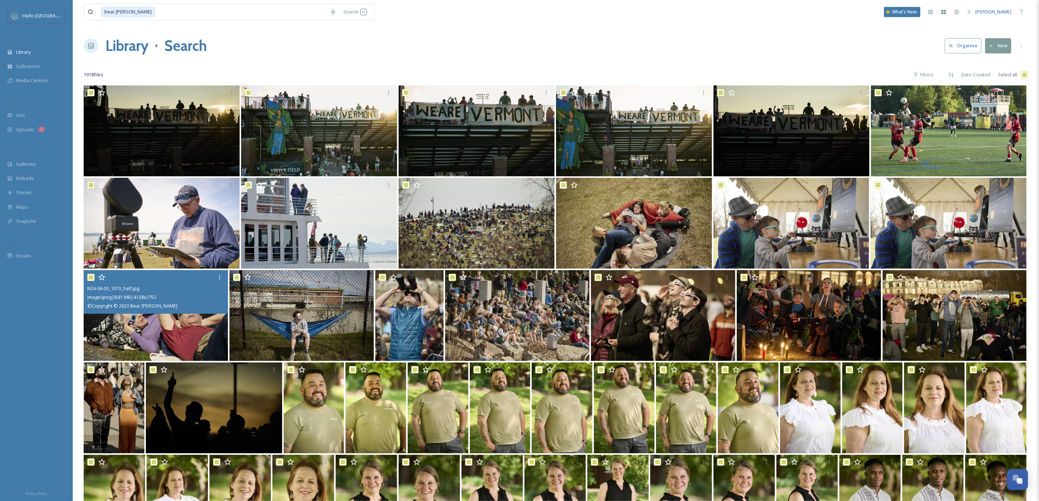
checkbox input "true"
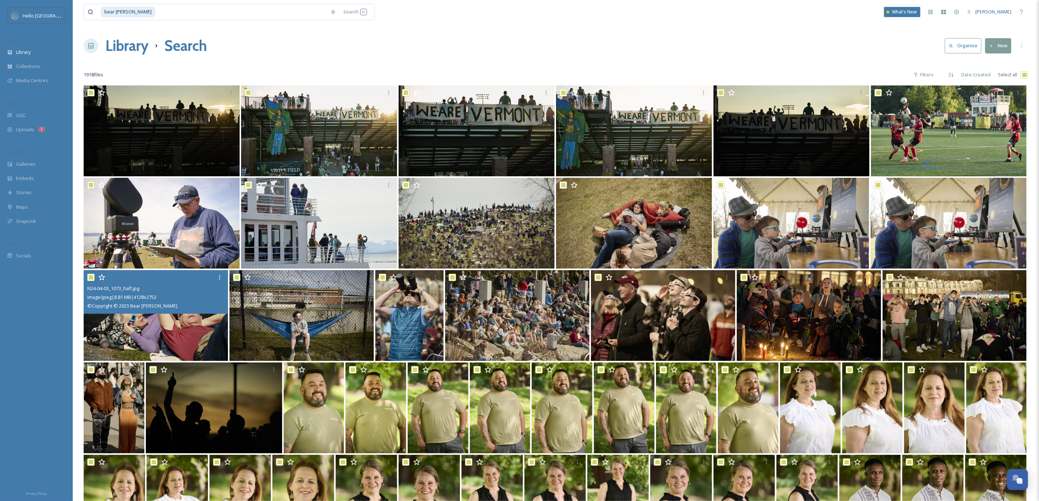
checkbox input "true"
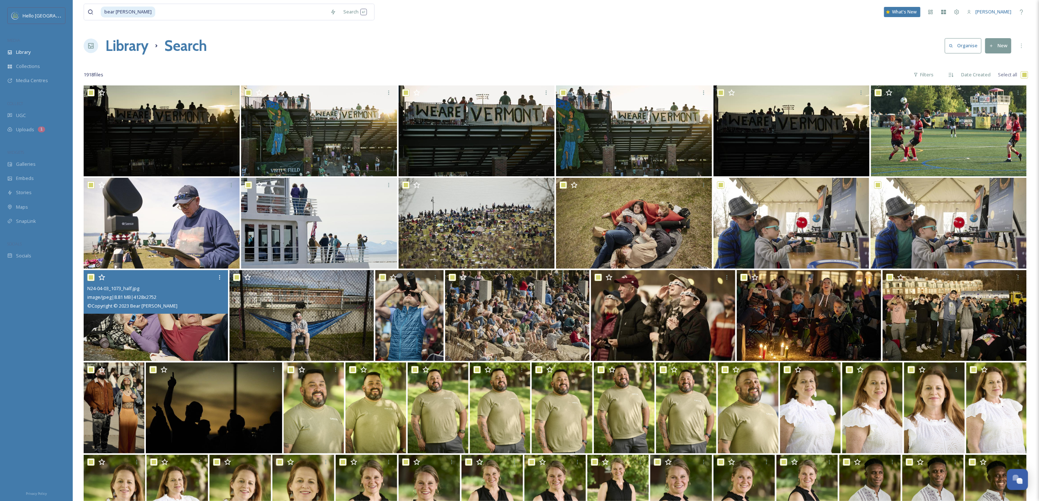
checkbox input "true"
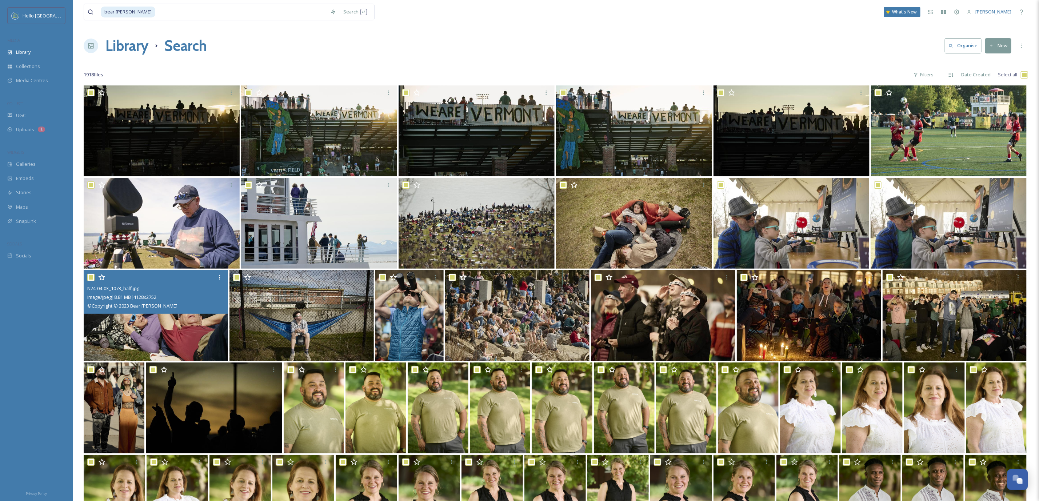
checkbox input "true"
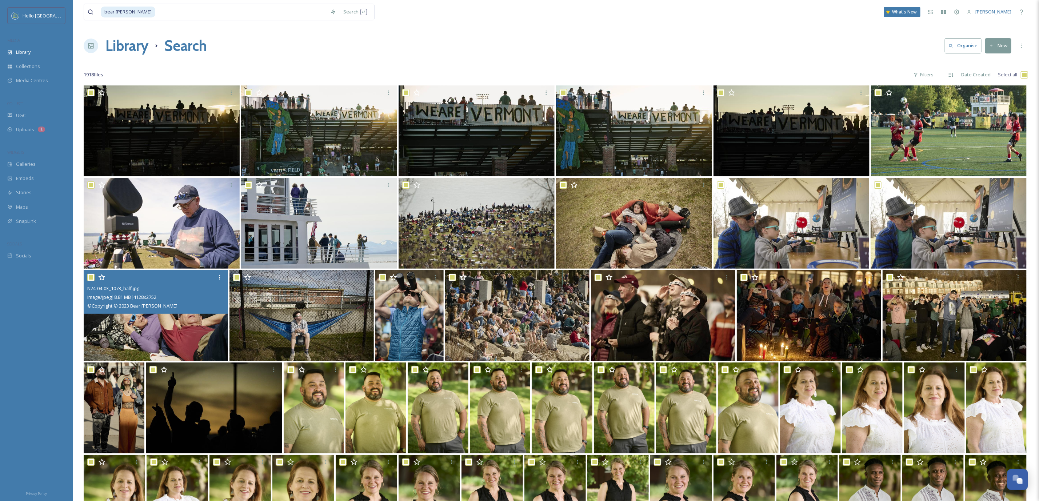
checkbox input "true"
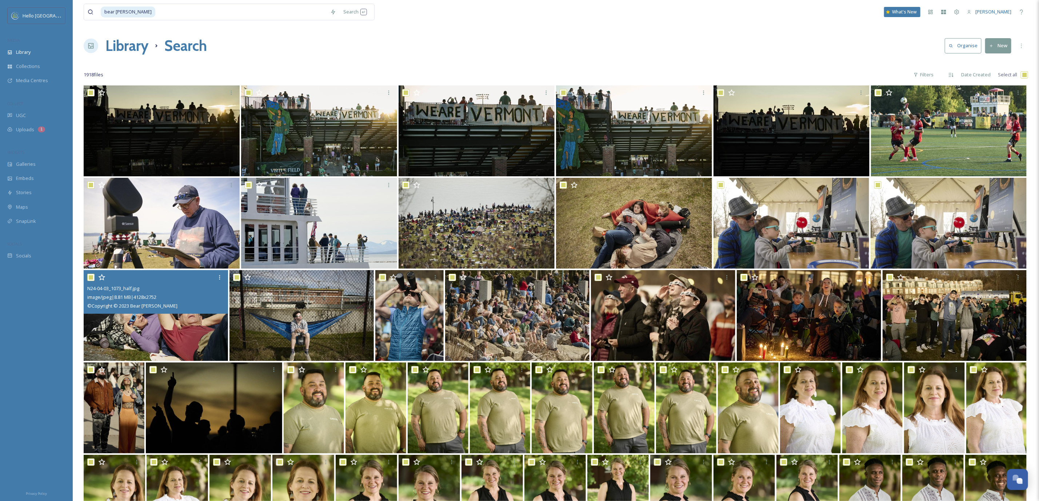
checkbox input "true"
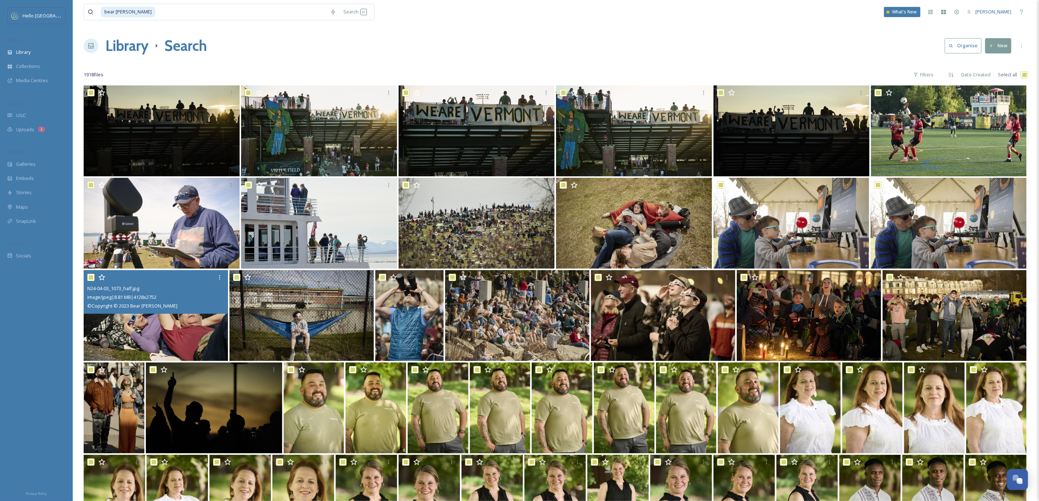
checkbox input "true"
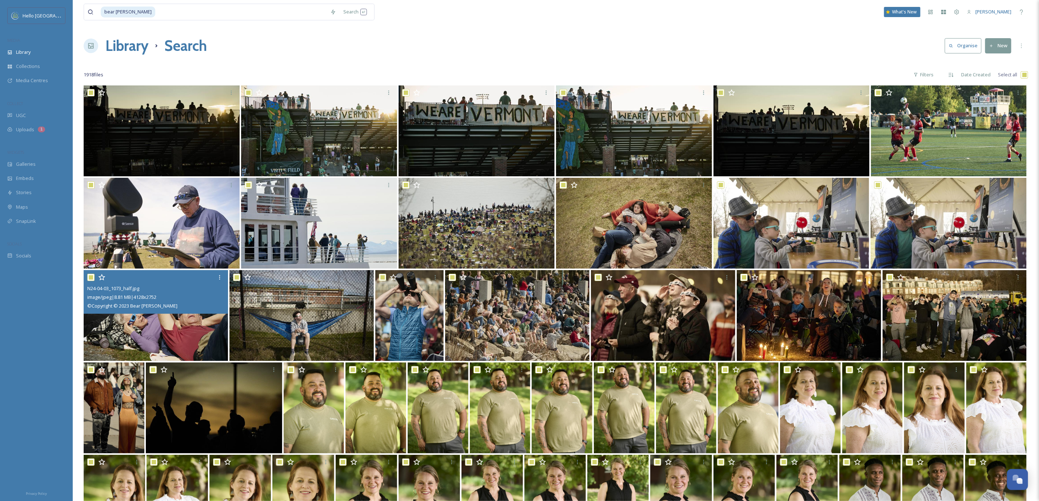
checkbox input "true"
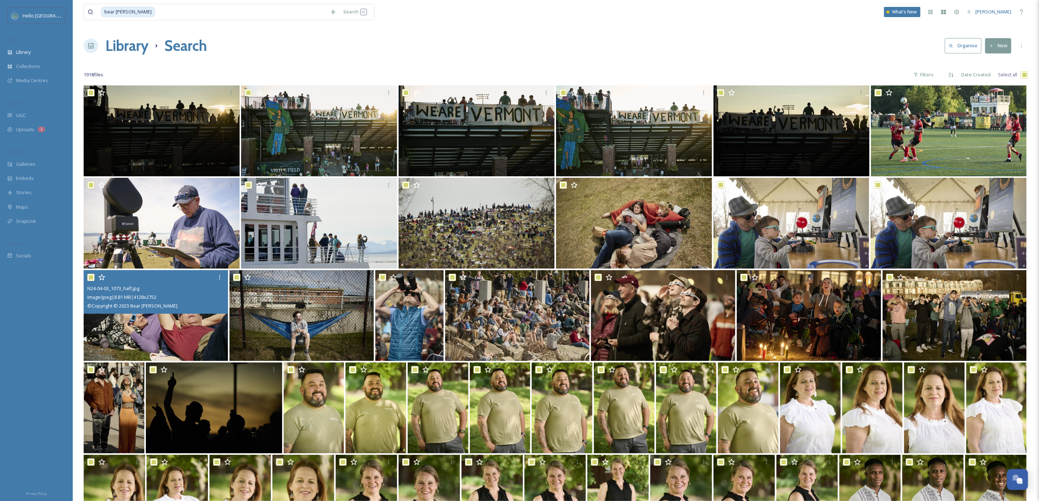
checkbox input "true"
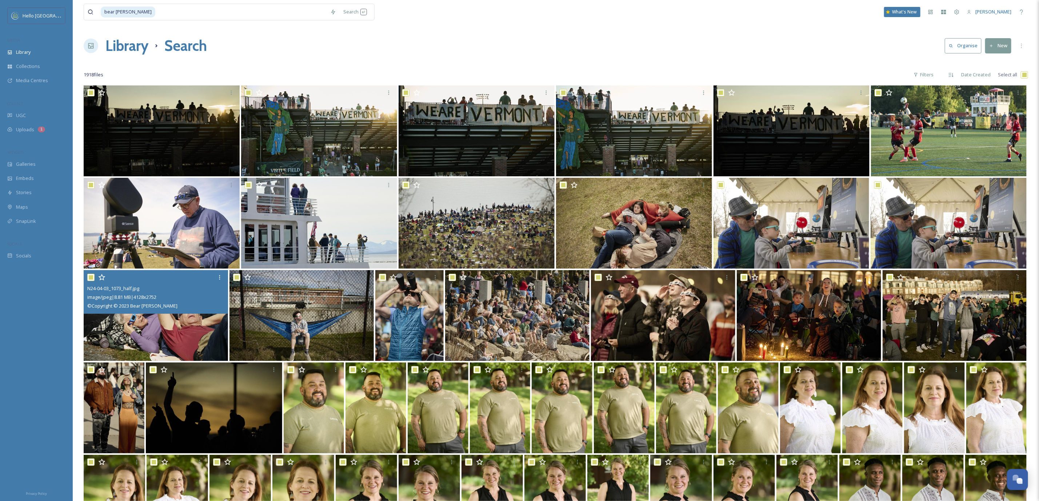
checkbox input "true"
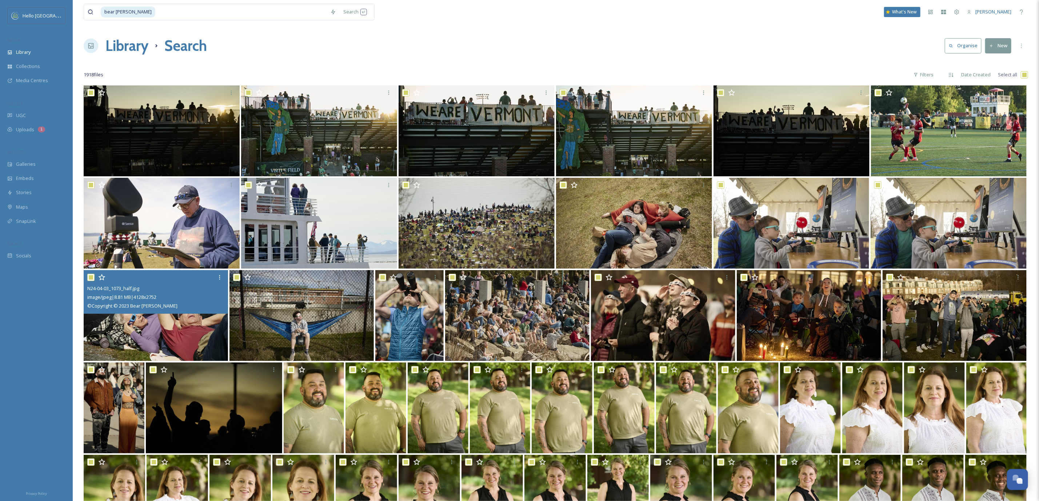
checkbox input "true"
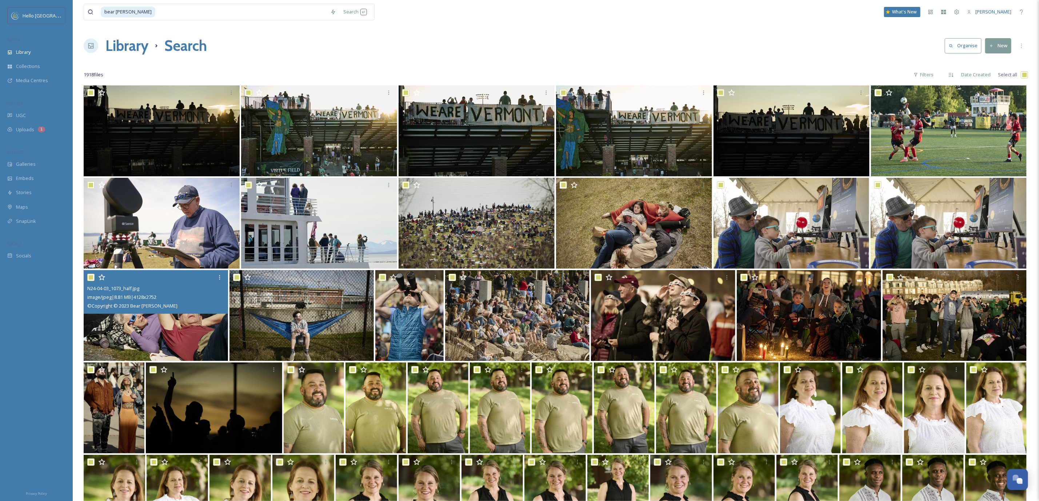
checkbox input "true"
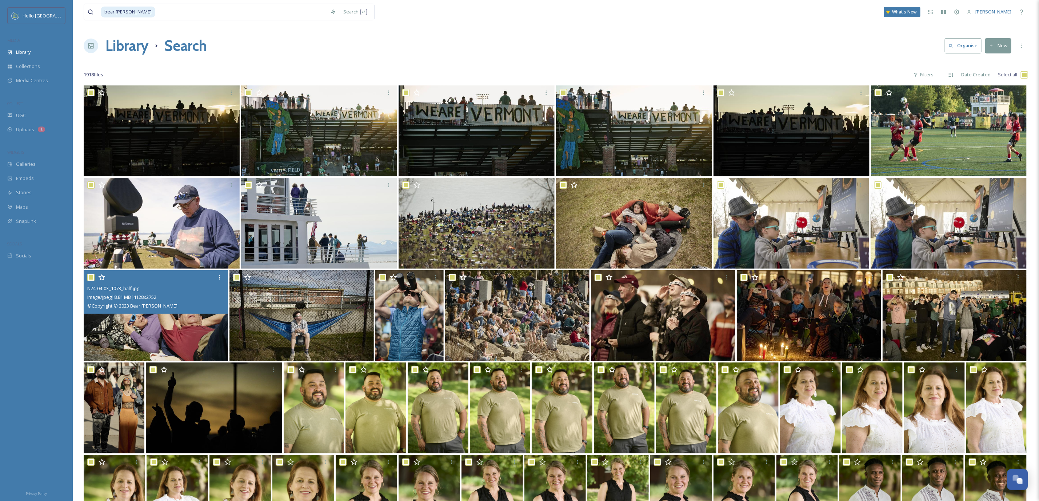
checkbox input "true"
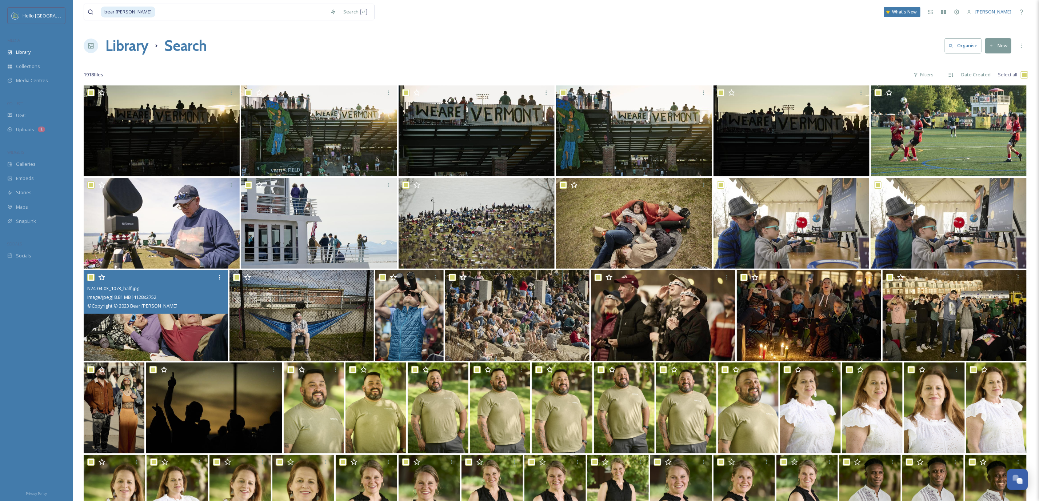
checkbox input "true"
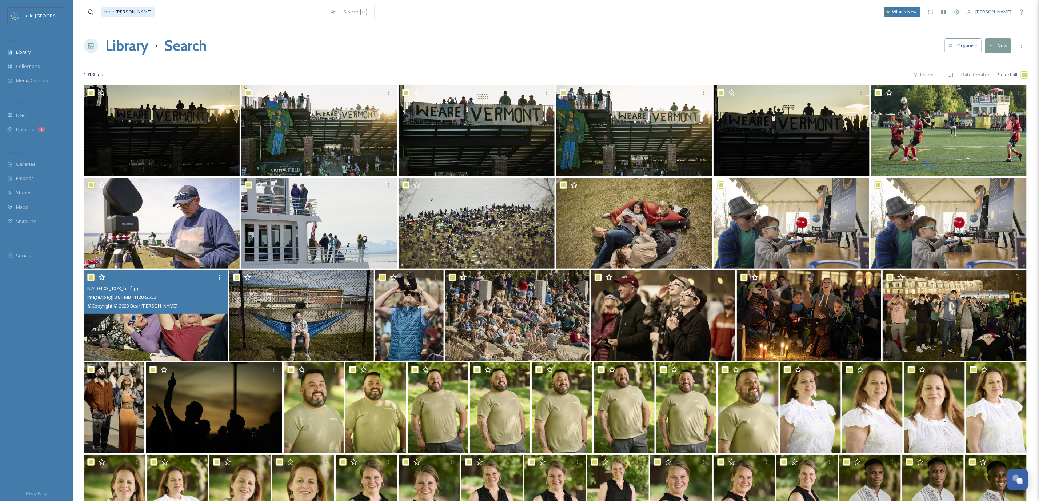
checkbox input "true"
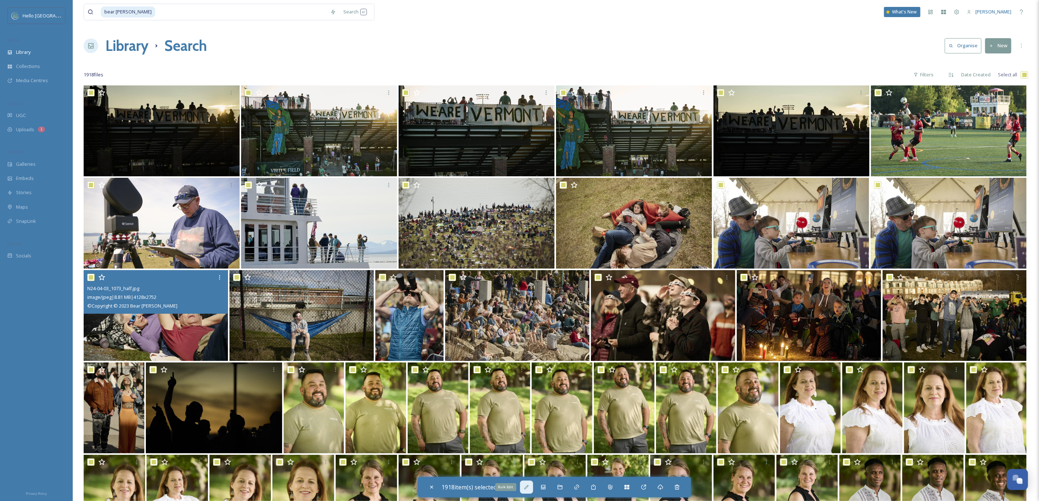
click at [528, 492] on div "Bulk Edit" at bounding box center [526, 487] width 13 height 13
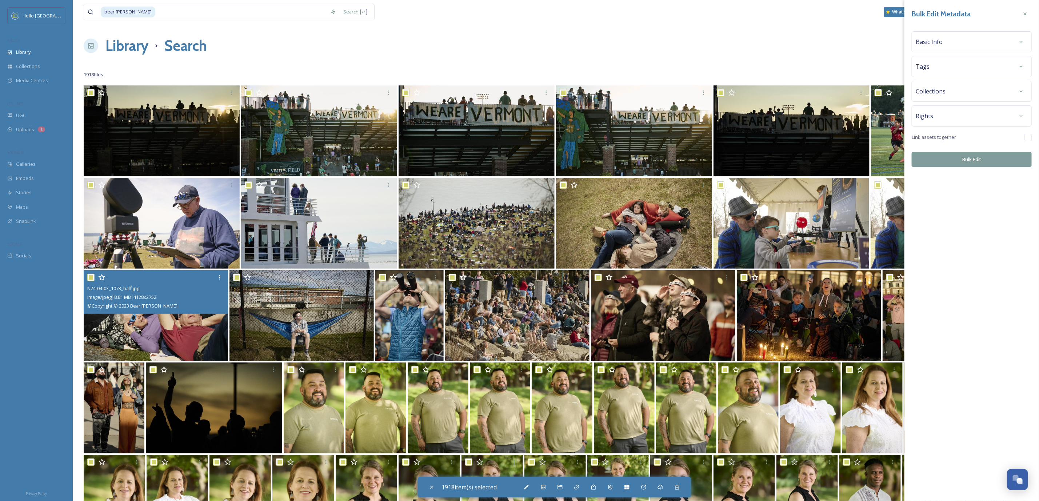
click at [981, 113] on div "Rights" at bounding box center [972, 115] width 112 height 13
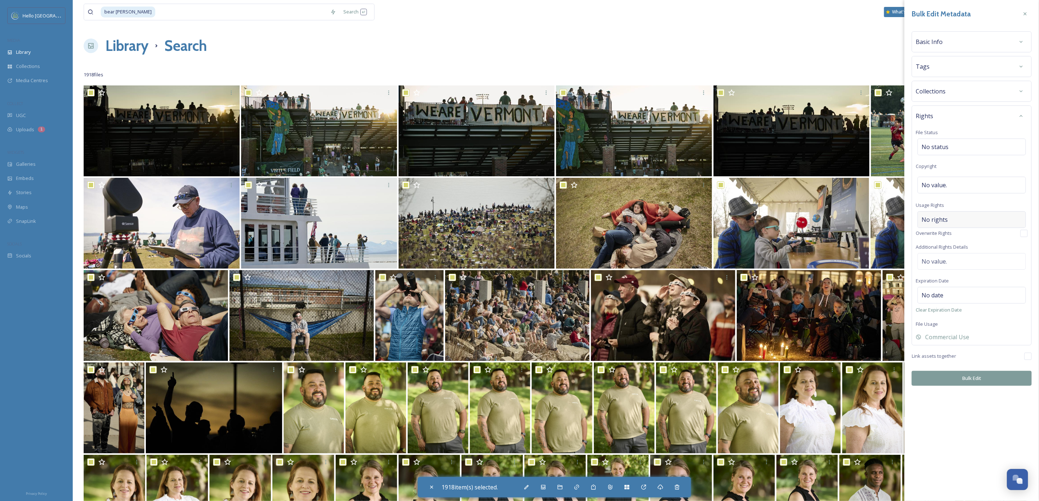
click at [987, 217] on div "No rights" at bounding box center [972, 219] width 108 height 17
click at [987, 217] on input at bounding box center [960, 221] width 80 height 16
click at [967, 224] on input at bounding box center [960, 221] width 80 height 16
paste input "Unlimited, Paid"
click at [972, 269] on div "No value." at bounding box center [972, 265] width 108 height 17
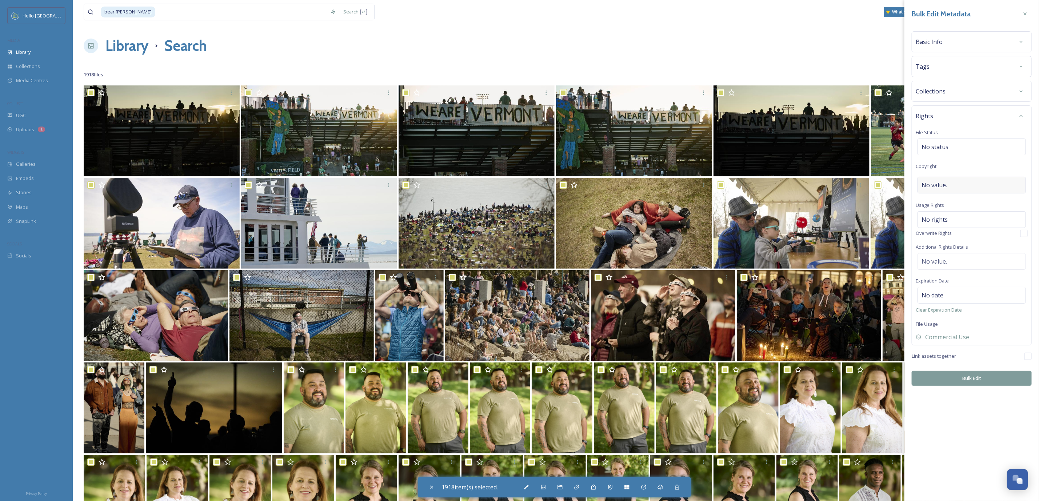
click at [960, 192] on div "No value." at bounding box center [972, 185] width 108 height 17
click at [990, 228] on div "Rights File Status No status Copyright Usage Rights No rights Overwrite Rights …" at bounding box center [972, 224] width 120 height 238
click at [990, 227] on div "No rights" at bounding box center [972, 219] width 108 height 17
click at [988, 224] on input "Unlimited, Paid" at bounding box center [960, 221] width 80 height 16
click at [949, 223] on input at bounding box center [960, 221] width 80 height 16
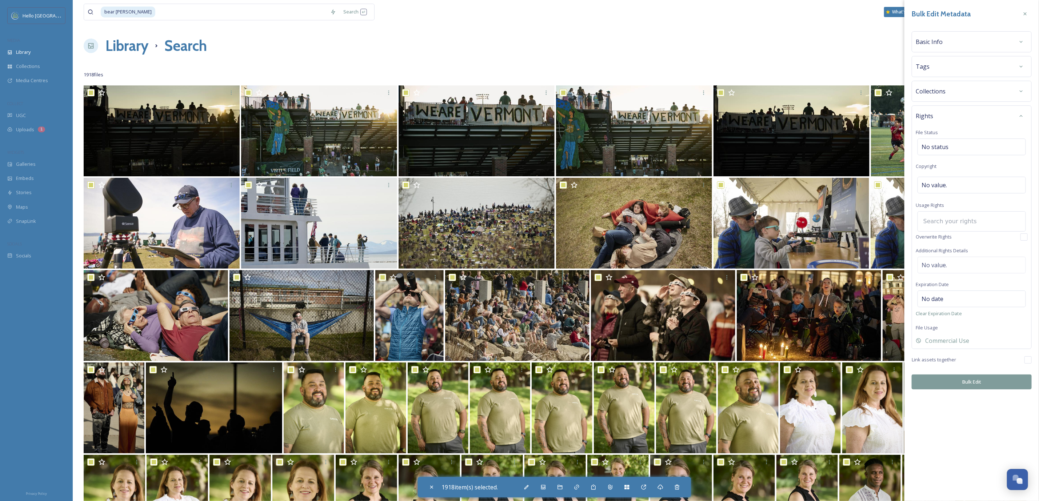
click at [949, 223] on input at bounding box center [960, 221] width 80 height 16
click at [963, 273] on div "Rights File Status No status Copyright No value. Usage Rights Overwrite Rights …" at bounding box center [972, 227] width 120 height 244
click at [960, 269] on div "No value." at bounding box center [972, 261] width 108 height 17
click at [960, 268] on textarea at bounding box center [972, 283] width 112 height 60
paste textarea "Unlimited, Paid"
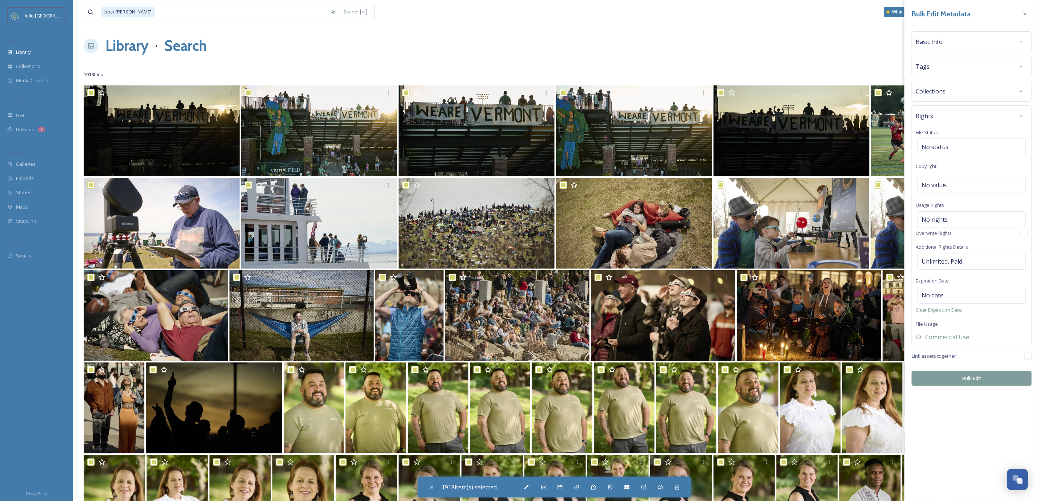
click at [1002, 440] on div "Bulk Edit Metadata Basic Info Tags Collections Rights File Status No status Cop…" at bounding box center [971, 250] width 135 height 501
click at [994, 224] on div "No rights" at bounding box center [972, 219] width 108 height 17
click at [994, 224] on input at bounding box center [960, 221] width 80 height 16
drag, startPoint x: 994, startPoint y: 224, endPoint x: 1023, endPoint y: 441, distance: 219.1
click at [1023, 441] on div "Bulk Edit Metadata Basic Info Tags Collections Rights File Status No status Cop…" at bounding box center [971, 250] width 135 height 501
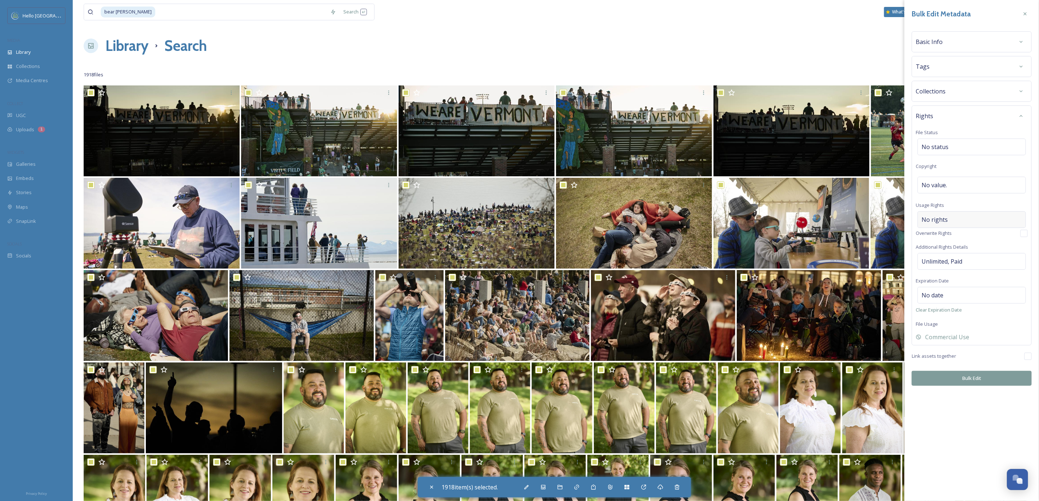
click at [968, 216] on div "No rights" at bounding box center [972, 219] width 108 height 17
click at [969, 217] on input at bounding box center [960, 221] width 80 height 16
click at [956, 226] on input at bounding box center [960, 221] width 80 height 16
click at [978, 388] on button "Bulk Edit" at bounding box center [972, 382] width 120 height 15
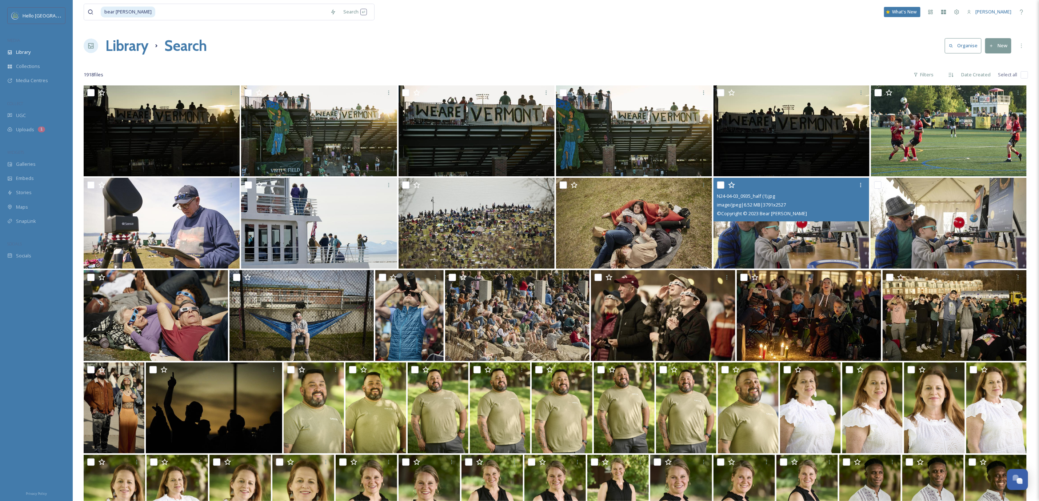
click at [825, 224] on img at bounding box center [792, 223] width 156 height 91
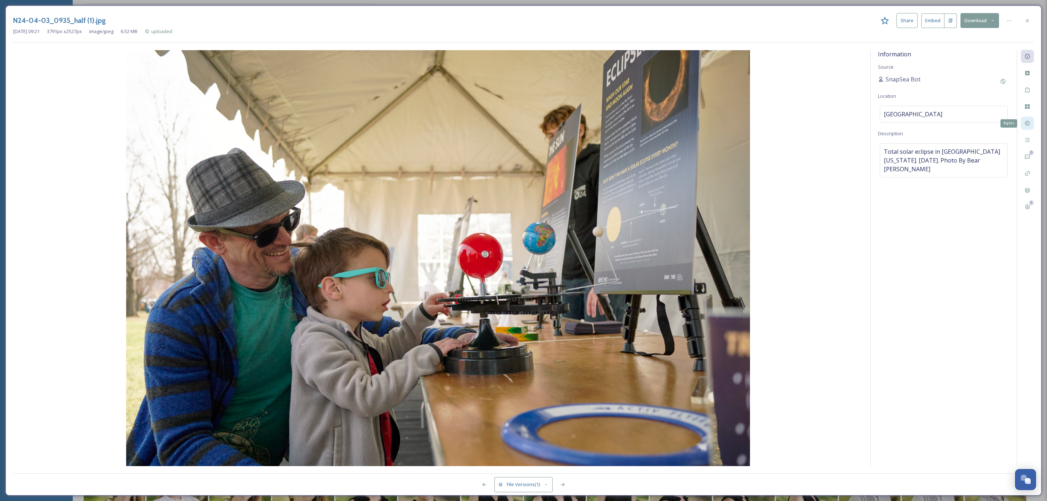
click at [1027, 124] on icon at bounding box center [1028, 123] width 6 height 6
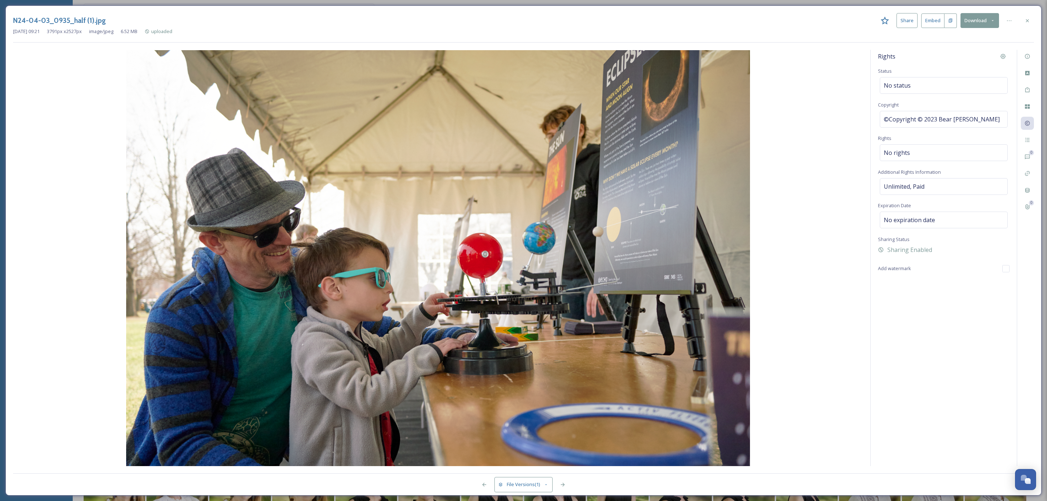
click at [885, 143] on div "Rights Status No status Copyright ©Copyright © 2023 Bear [PERSON_NAME] Rights N…" at bounding box center [944, 258] width 146 height 416
click at [922, 317] on div "Rights Status No status Copyright ©Copyright © 2023 Bear [PERSON_NAME] Rights N…" at bounding box center [944, 258] width 146 height 416
drag, startPoint x: 891, startPoint y: 140, endPoint x: 874, endPoint y: 139, distance: 17.1
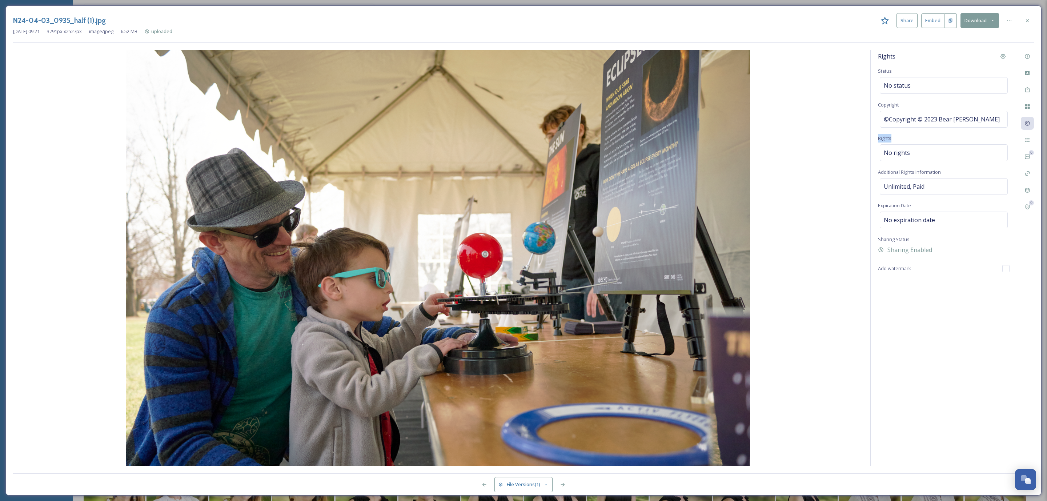
click at [874, 139] on div "Rights Status No status Copyright ©Copyright © 2023 Bear [PERSON_NAME] Rights N…" at bounding box center [944, 258] width 146 height 416
click at [934, 151] on div "No rights" at bounding box center [944, 152] width 128 height 17
click at [934, 151] on input at bounding box center [922, 155] width 80 height 16
click at [1027, 18] on icon at bounding box center [1028, 21] width 6 height 6
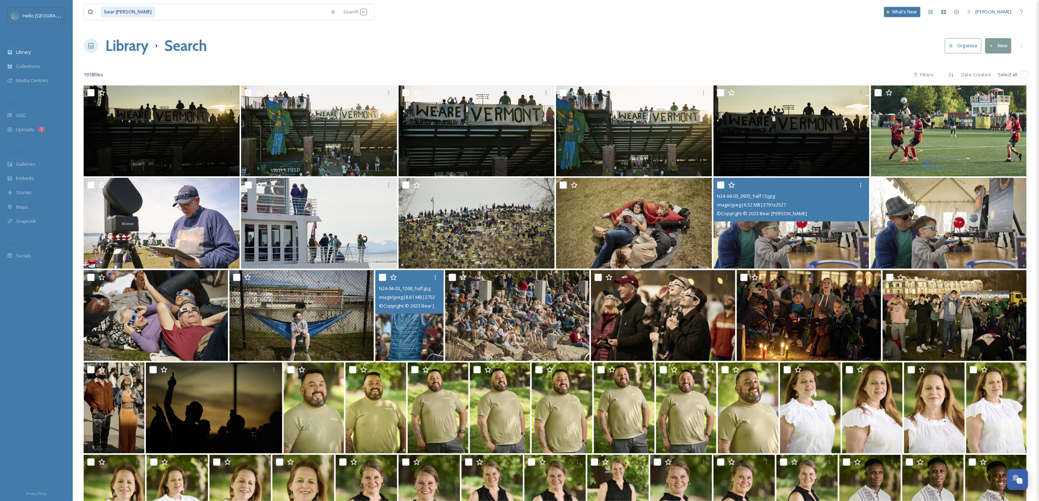
click at [428, 337] on img at bounding box center [409, 315] width 69 height 91
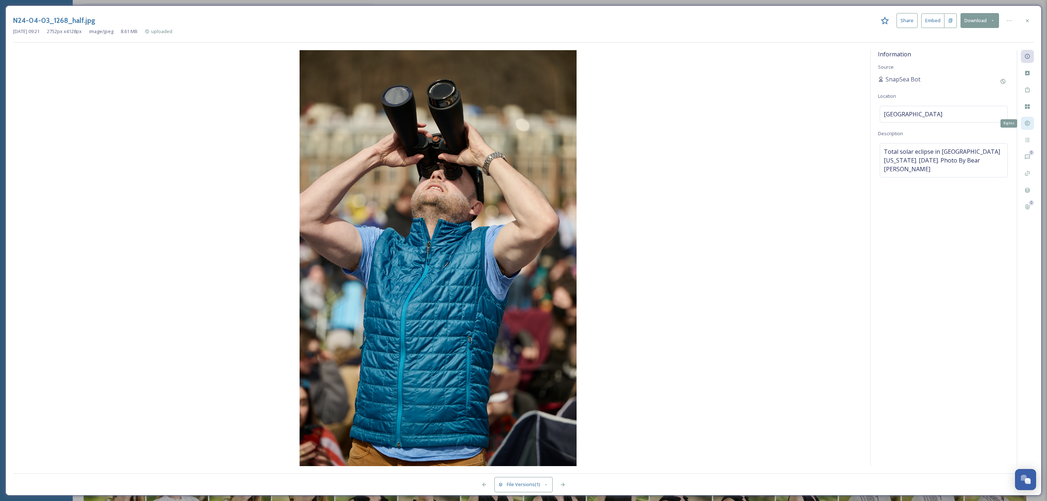
click at [1029, 126] on icon at bounding box center [1028, 123] width 6 height 6
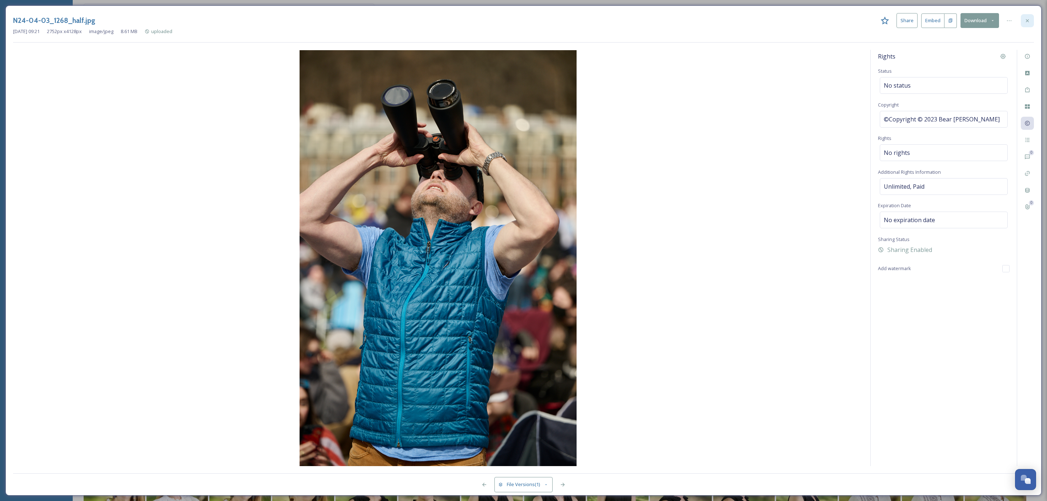
click at [1029, 23] on icon at bounding box center [1028, 21] width 6 height 6
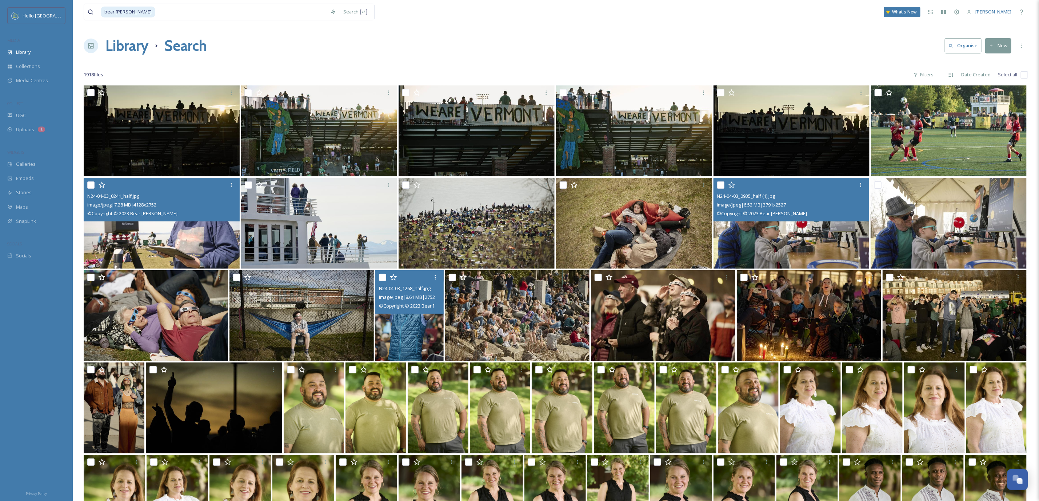
click at [183, 249] on img at bounding box center [162, 223] width 156 height 91
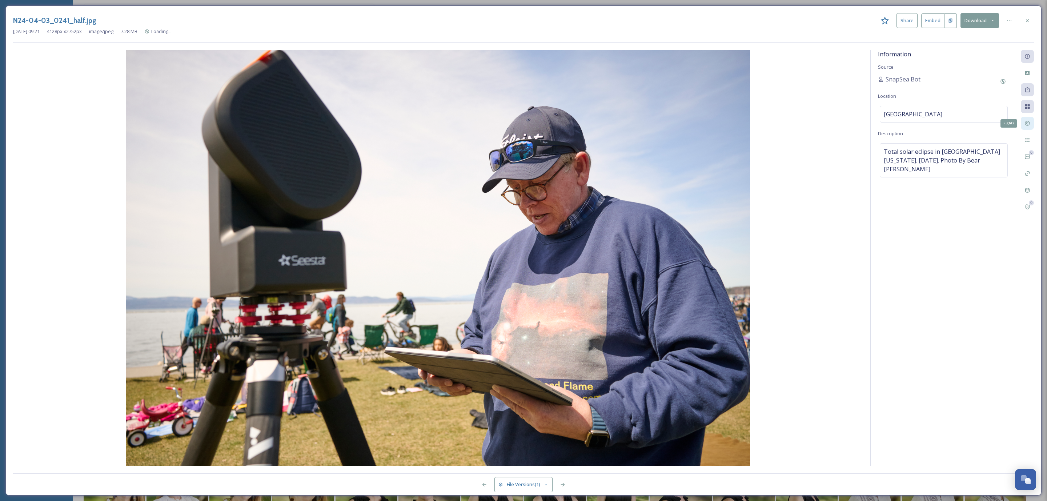
click at [1022, 121] on div "Rights" at bounding box center [1027, 123] width 13 height 13
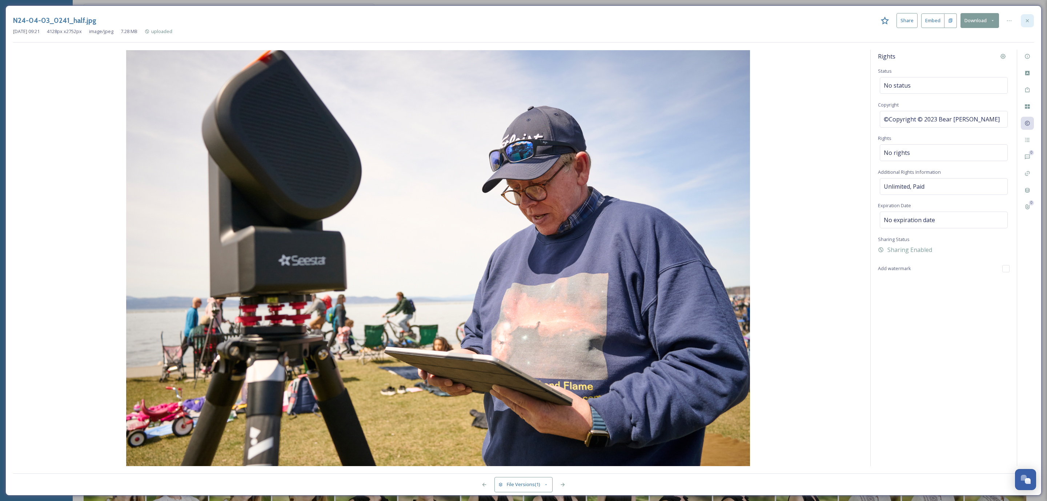
click at [1026, 21] on icon at bounding box center [1028, 21] width 6 height 6
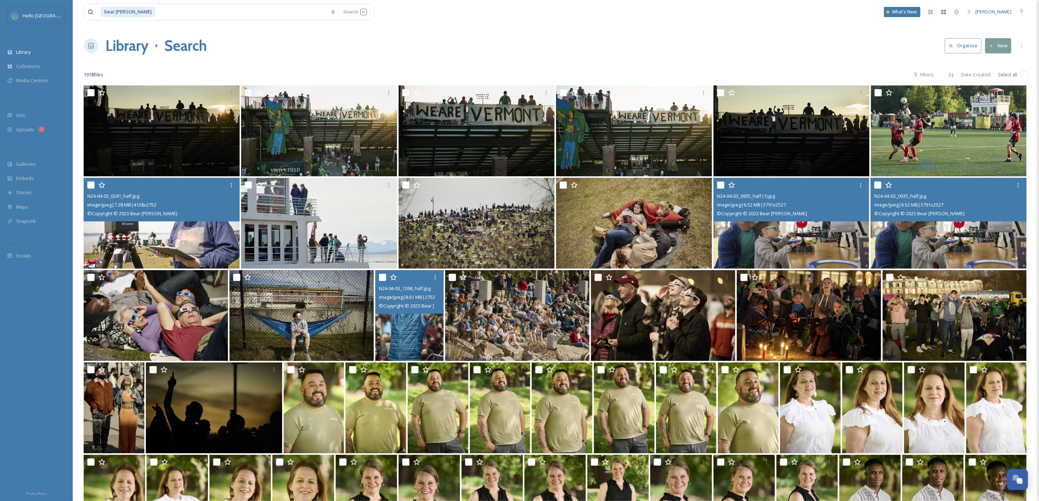
click at [920, 240] on img at bounding box center [949, 223] width 156 height 91
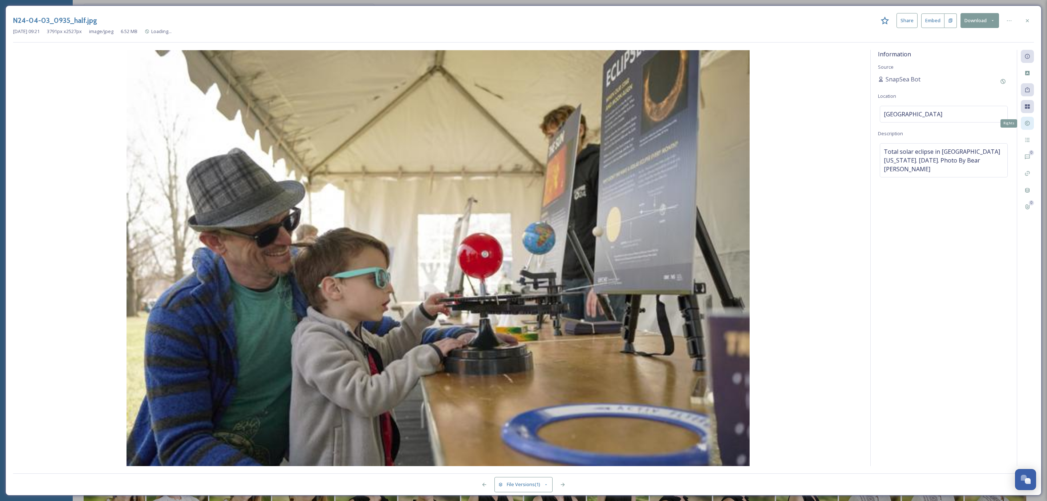
click at [1026, 126] on icon at bounding box center [1028, 123] width 6 height 6
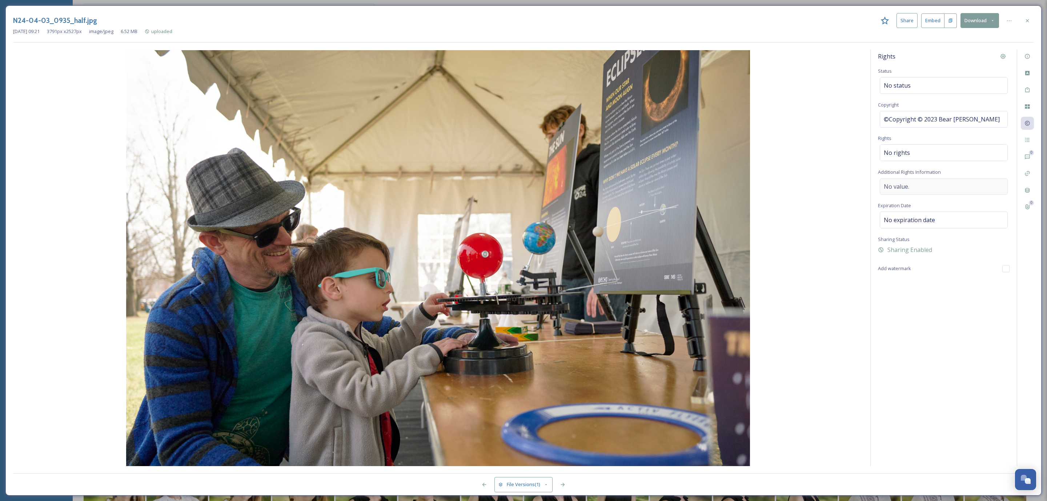
click at [974, 189] on div "No value." at bounding box center [944, 186] width 128 height 17
click at [974, 189] on textarea at bounding box center [944, 208] width 132 height 60
paste textarea "Unlimited, Paid"
click at [1027, 19] on icon at bounding box center [1028, 21] width 6 height 6
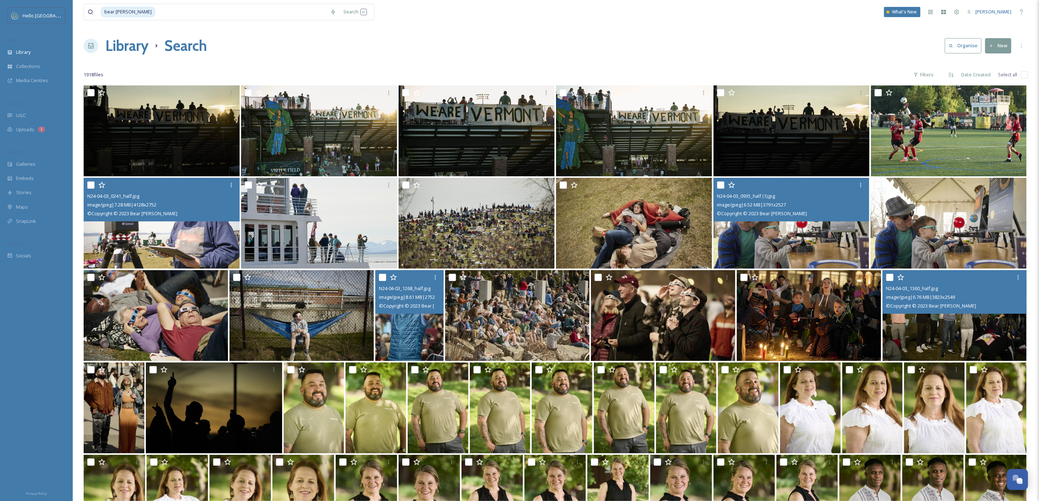
click at [955, 316] on img at bounding box center [955, 315] width 144 height 91
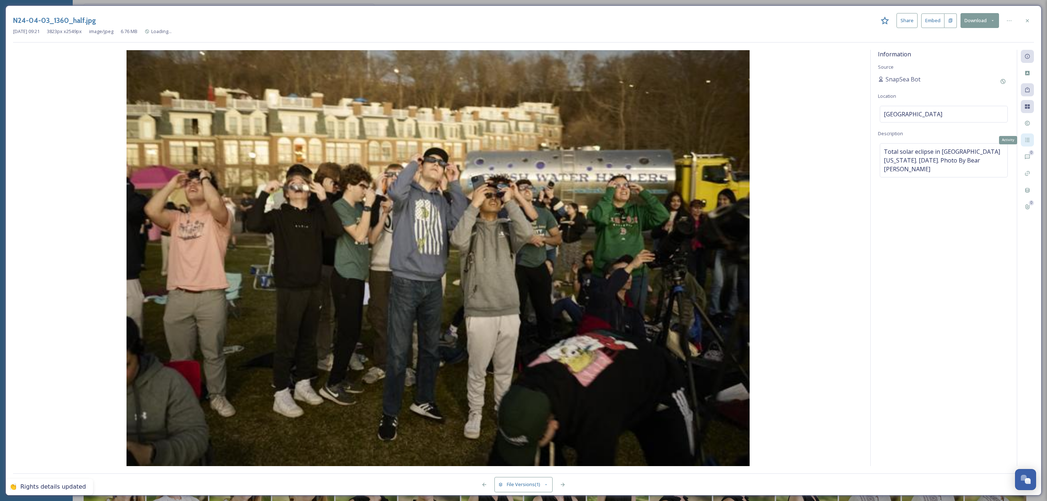
click at [1031, 139] on div "Activity" at bounding box center [1027, 139] width 13 height 13
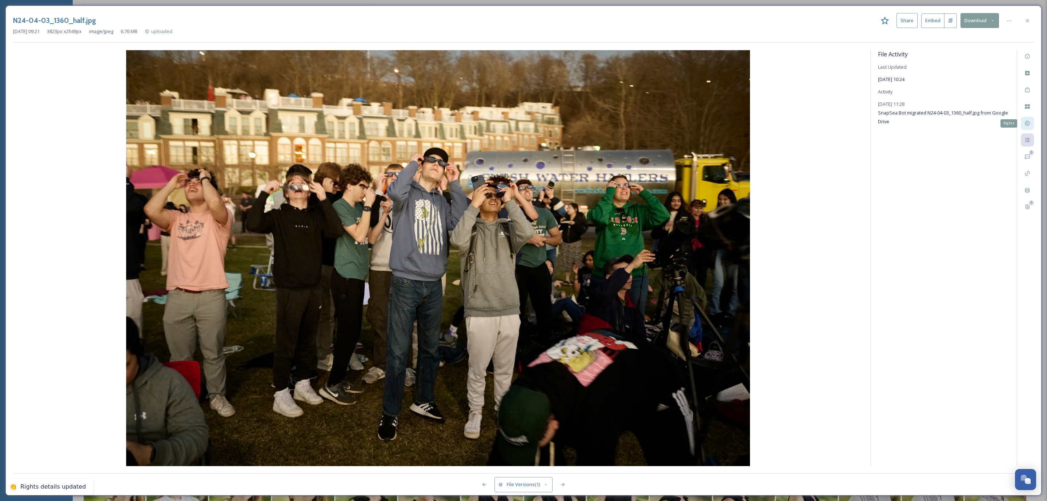
click at [1030, 123] on div "Rights" at bounding box center [1027, 123] width 13 height 13
click at [1027, 24] on div at bounding box center [1027, 20] width 13 height 13
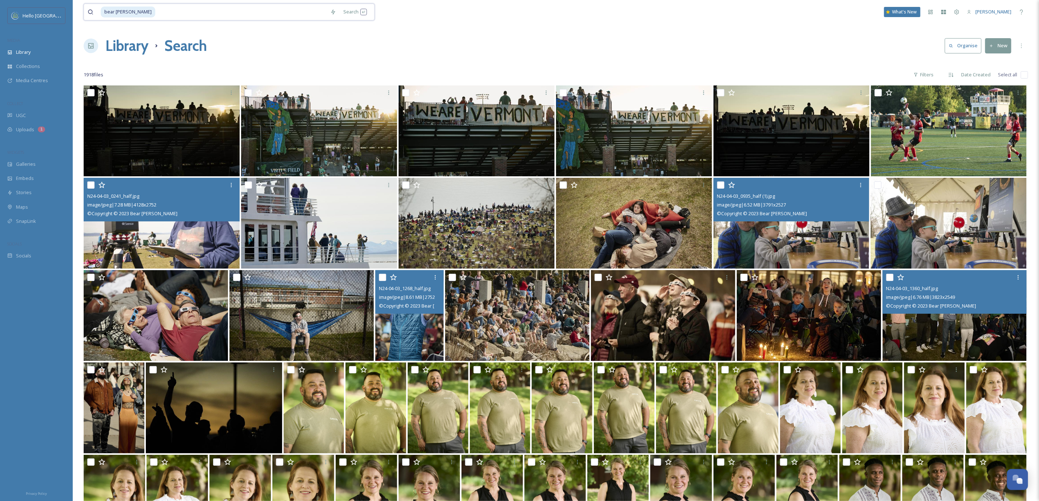
click at [194, 7] on input at bounding box center [241, 12] width 171 height 16
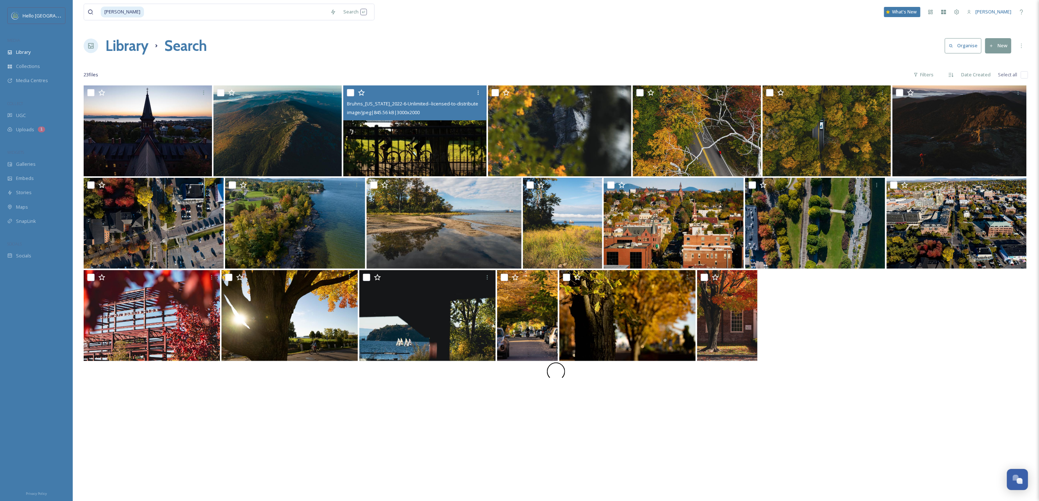
click at [394, 130] on img at bounding box center [414, 130] width 143 height 91
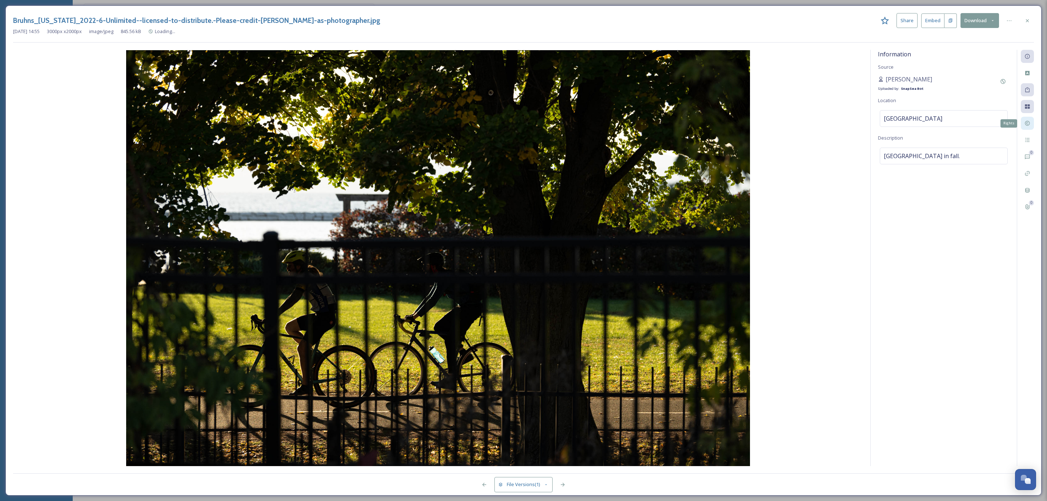
click at [1024, 121] on div "Rights" at bounding box center [1027, 123] width 13 height 13
click at [1027, 20] on icon at bounding box center [1028, 21] width 6 height 6
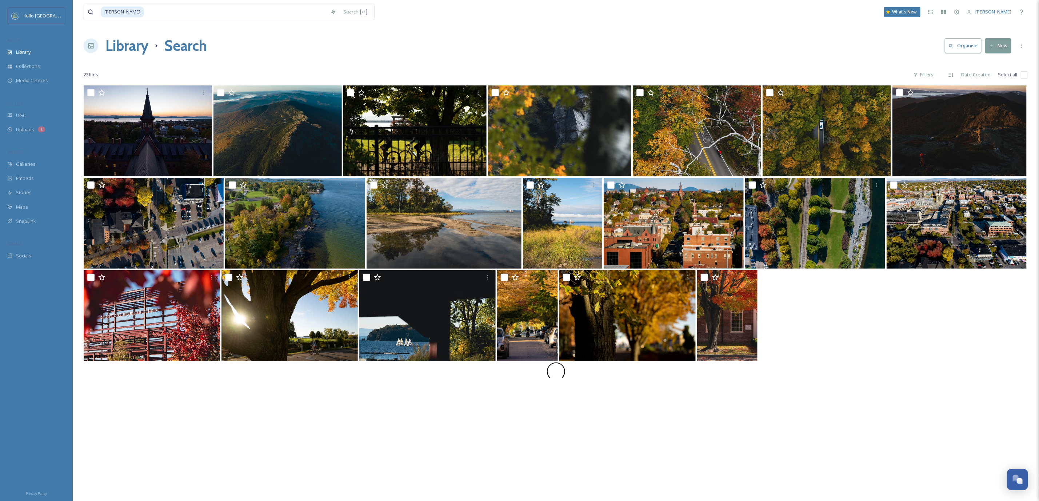
click at [1021, 77] on input "checkbox" at bounding box center [1024, 74] width 7 height 7
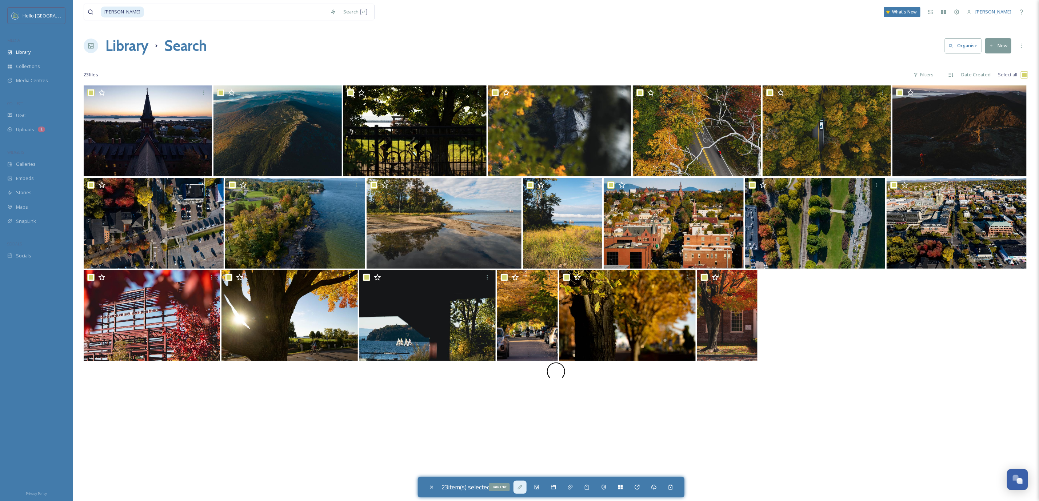
click at [523, 489] on icon at bounding box center [520, 487] width 6 height 6
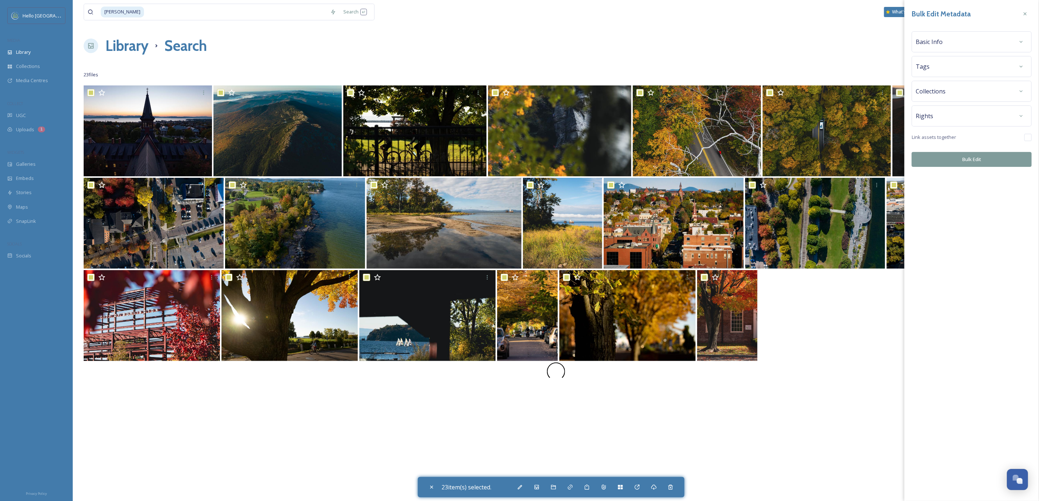
click at [989, 118] on div "Rights" at bounding box center [972, 115] width 112 height 13
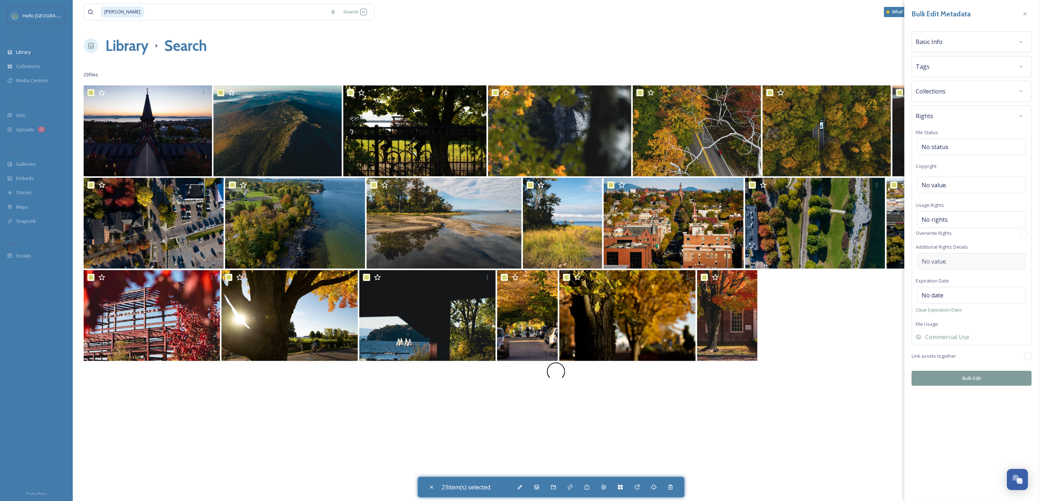
click at [978, 264] on div "No value." at bounding box center [972, 261] width 108 height 17
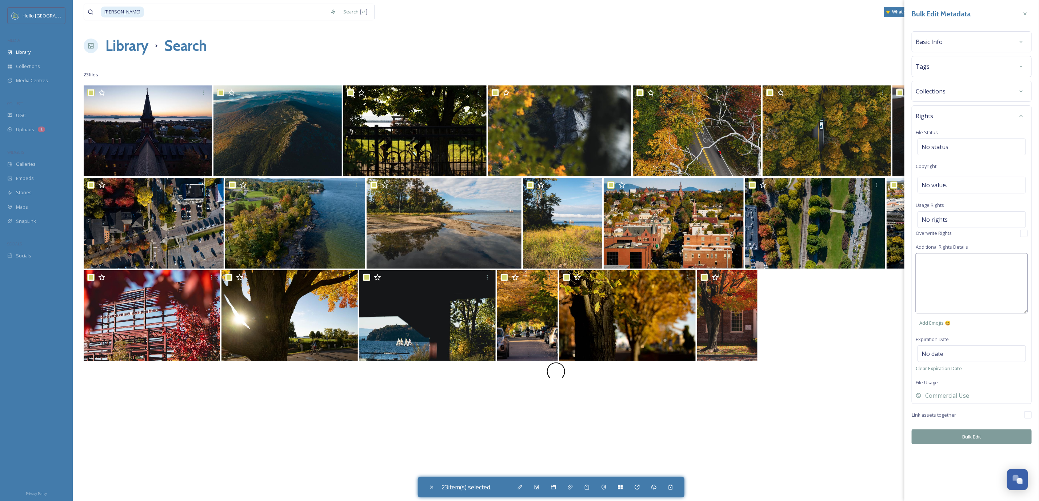
click at [978, 264] on textarea at bounding box center [972, 283] width 112 height 60
paste textarea "Licensed, Unlimited usage, Universal, non-exclusive rights to use all images fo…"
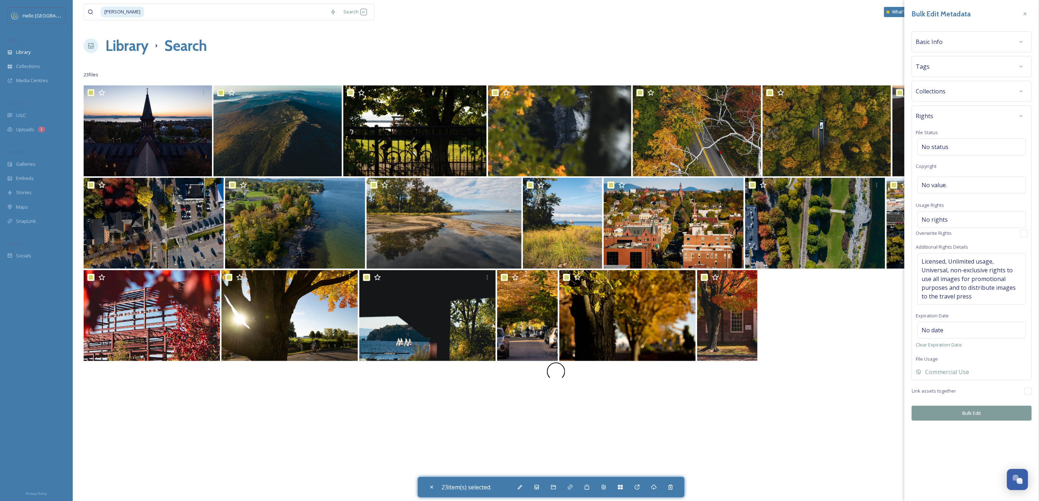
click at [998, 439] on div "Bulk Edit Metadata Basic Info Tags Collections Rights File Status No status Cop…" at bounding box center [971, 250] width 135 height 501
click at [998, 417] on button "Bulk Edit" at bounding box center [972, 413] width 120 height 15
